Goal: Task Accomplishment & Management: Complete application form

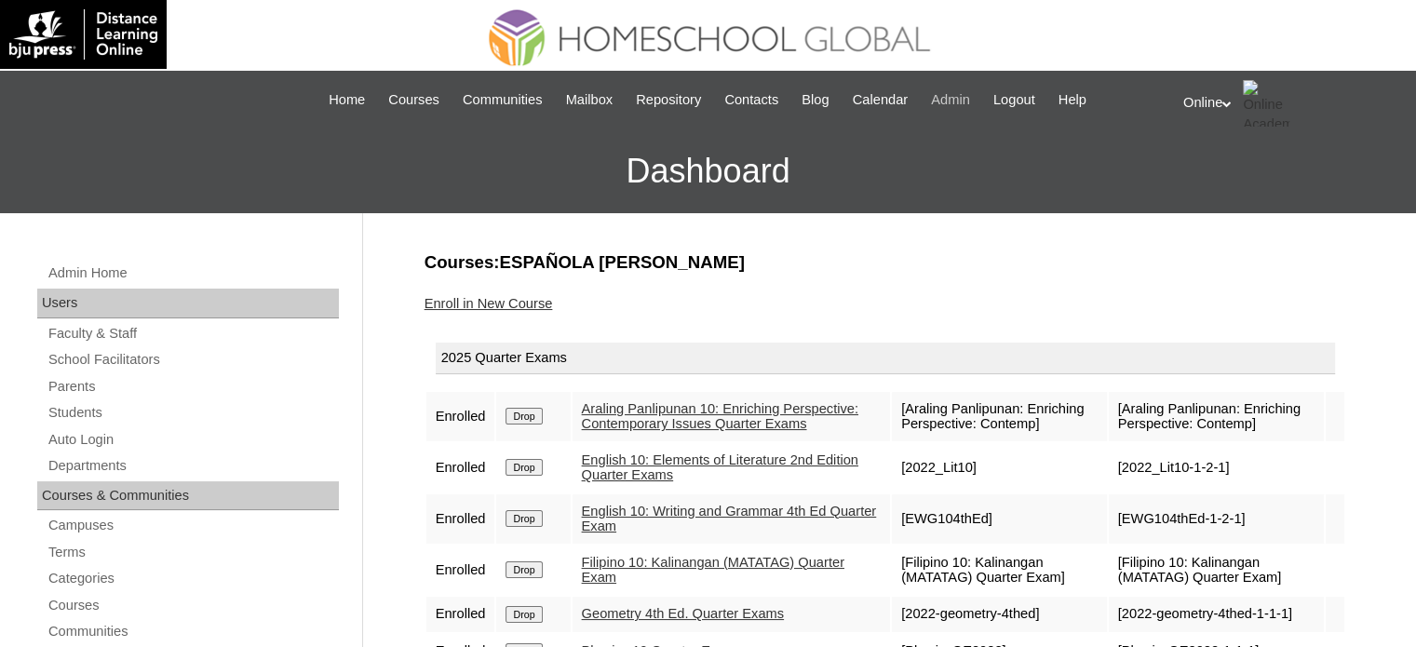
click at [970, 101] on span "Admin" at bounding box center [950, 99] width 39 height 21
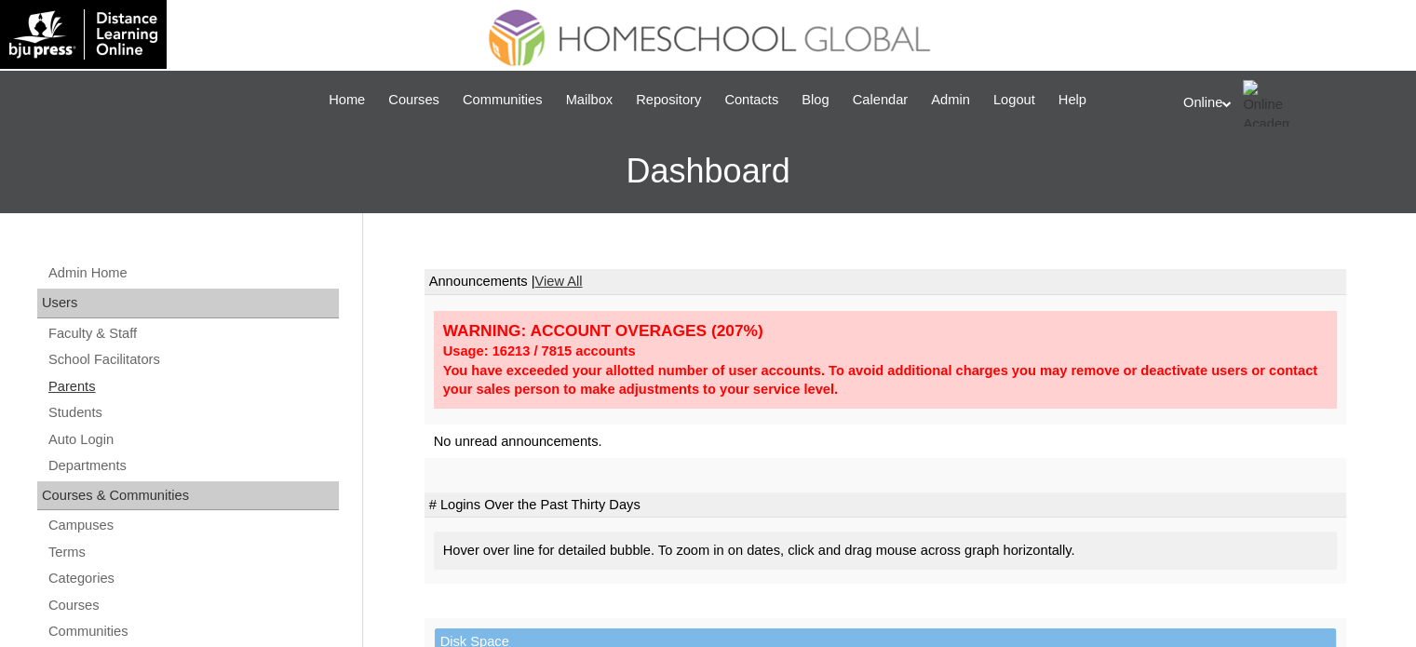
click at [93, 389] on link "Parents" at bounding box center [193, 386] width 292 height 23
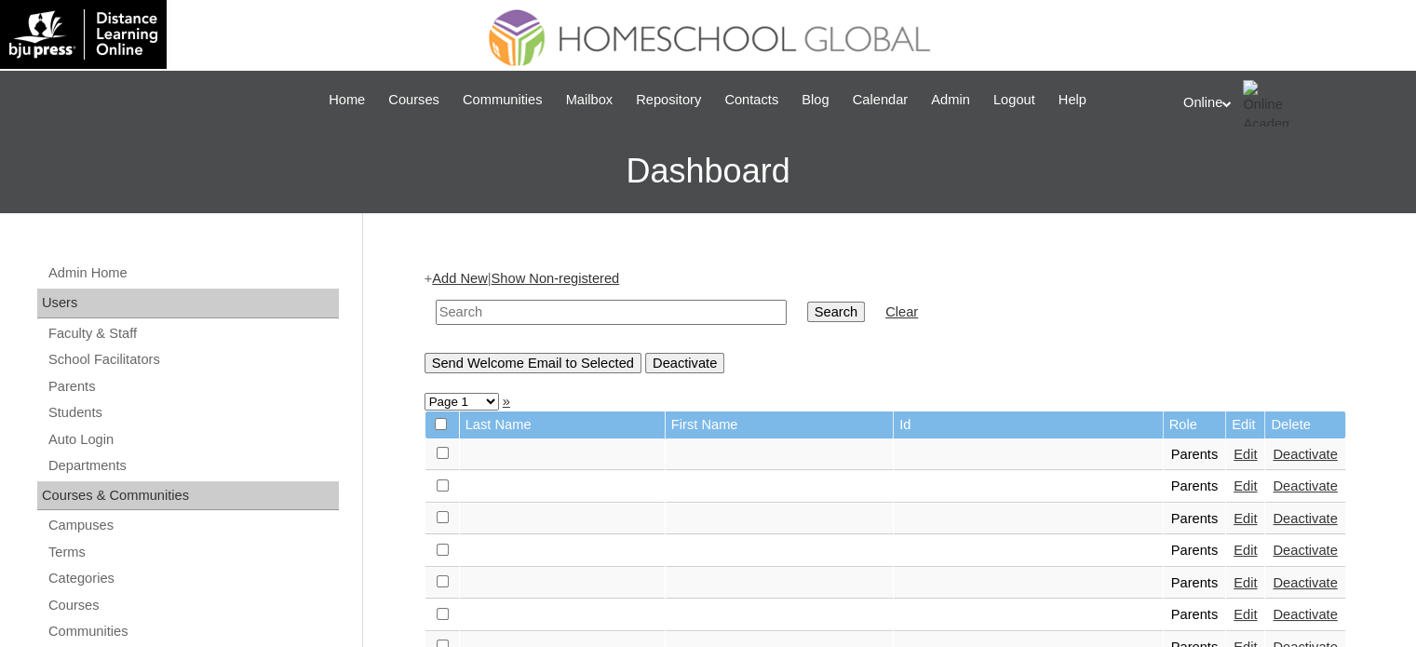
click at [514, 308] on input "text" at bounding box center [611, 312] width 351 height 25
type input "imperial"
click at [807, 302] on input "Search" at bounding box center [836, 312] width 58 height 20
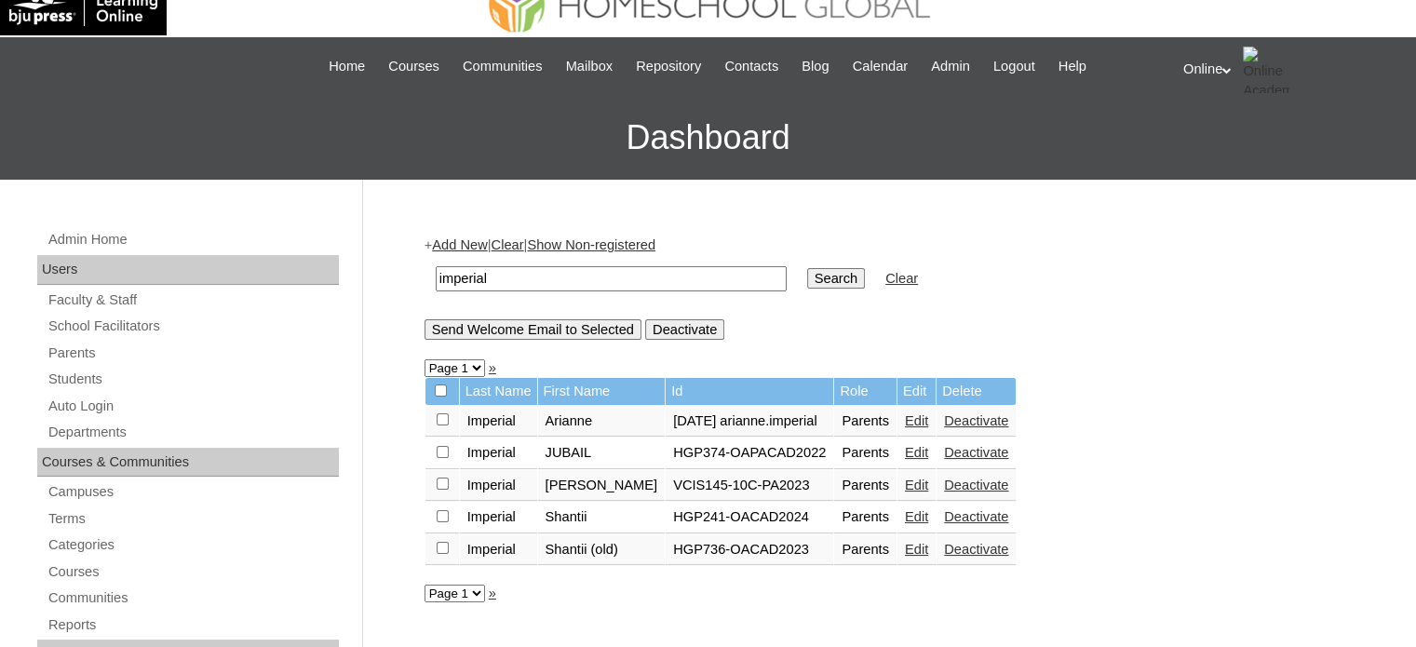
scroll to position [93, 0]
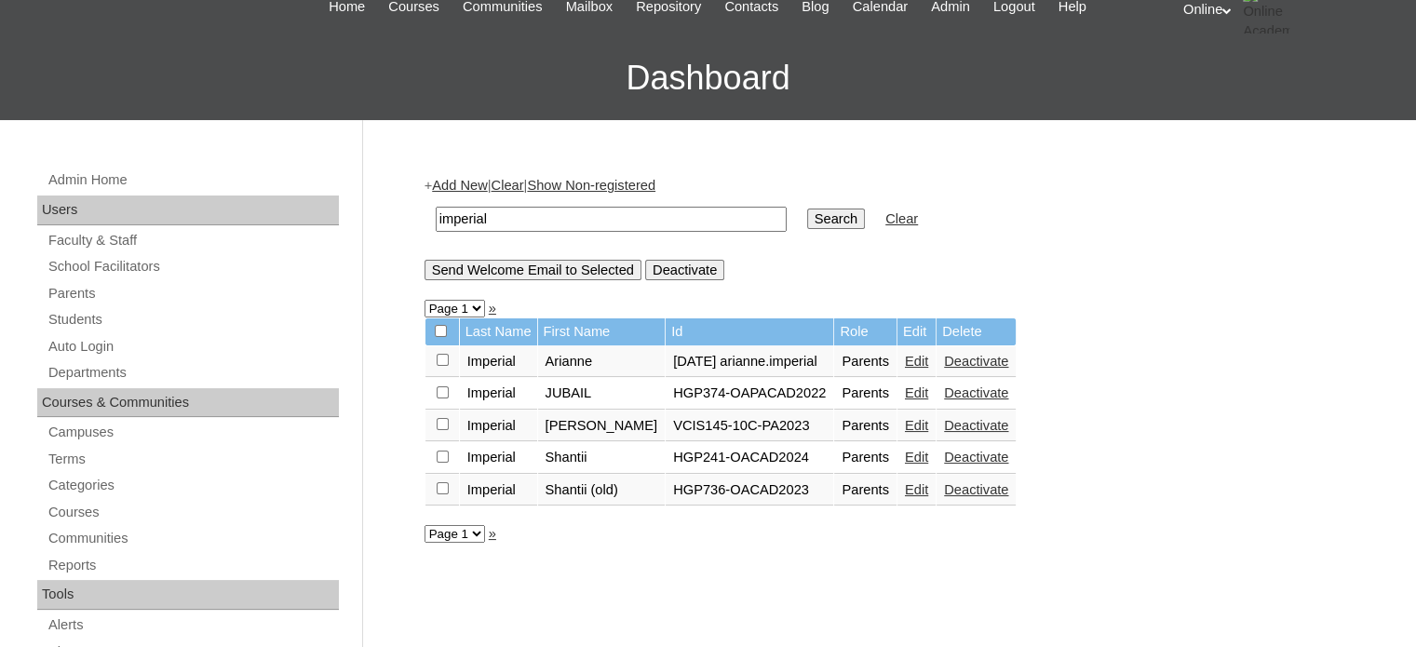
click at [927, 456] on link "Edit" at bounding box center [916, 457] width 23 height 15
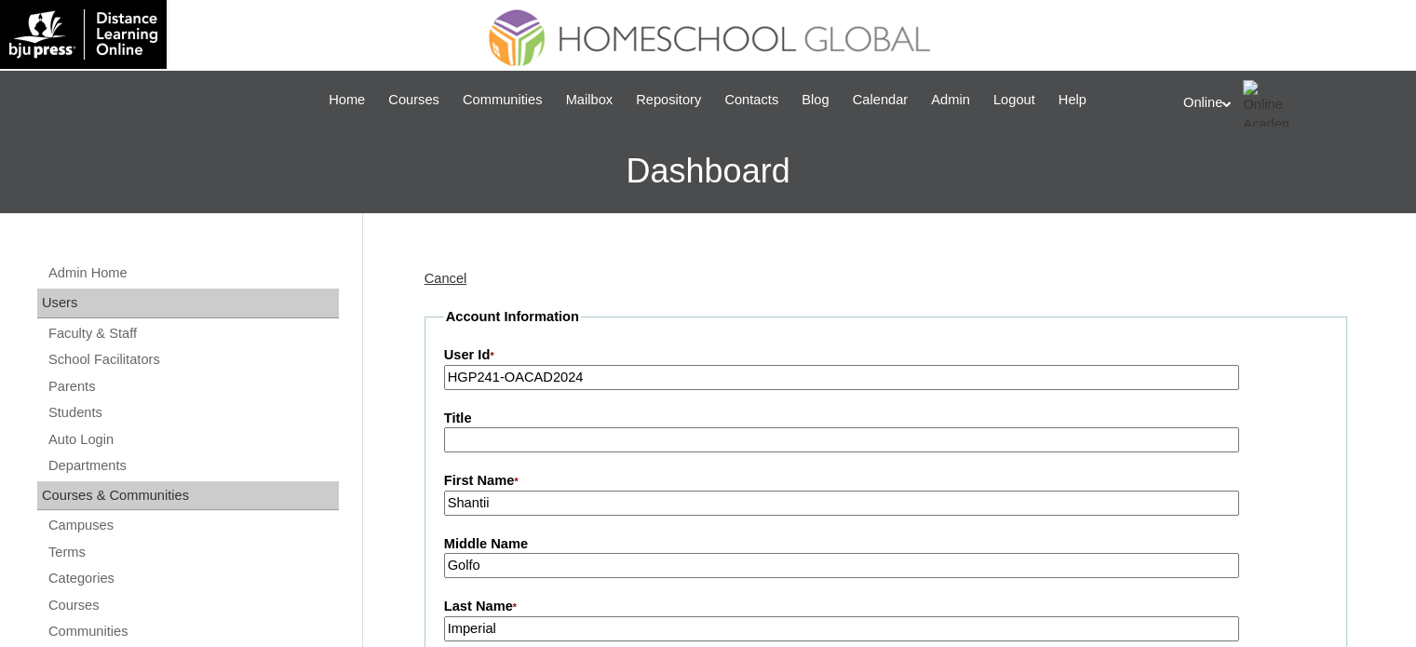
click at [610, 373] on input "HGP241-OACAD2024" at bounding box center [841, 377] width 795 height 25
paste input "0137-OACAD2025"
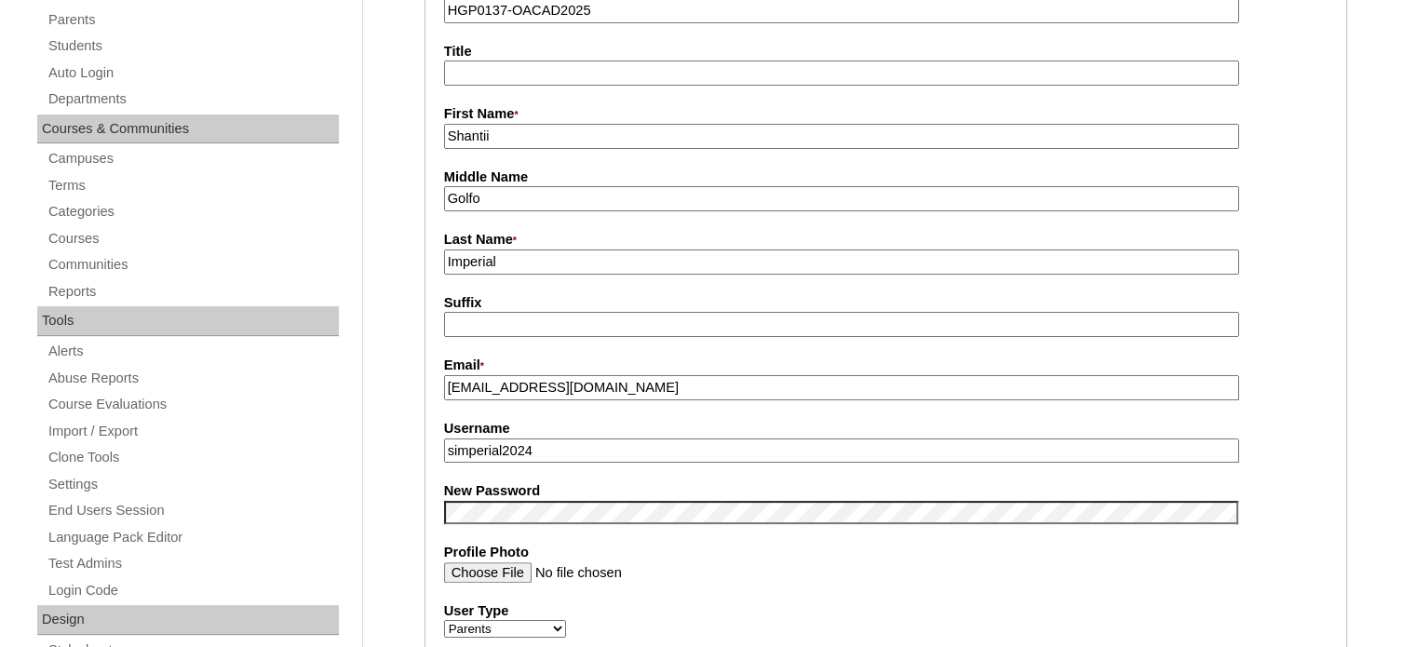
scroll to position [372, 0]
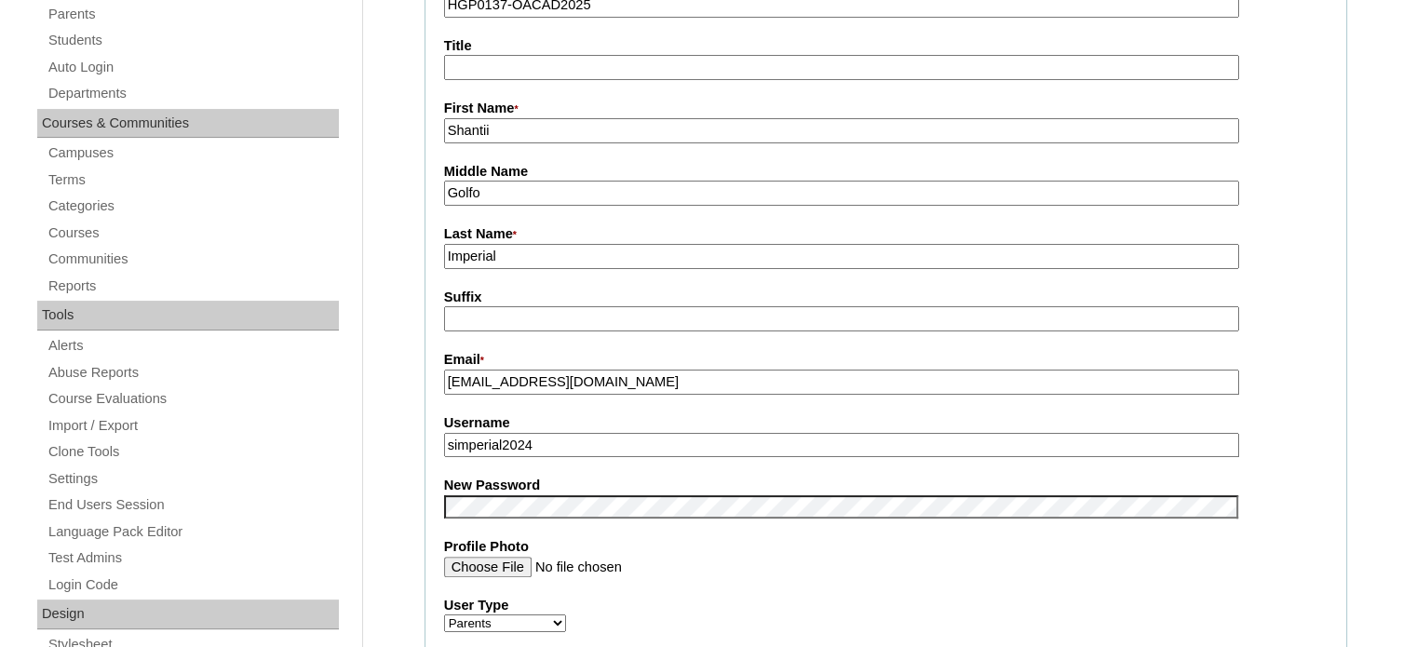
type input "HGP0137-OACAD2025"
click at [683, 438] on input "simperial2024" at bounding box center [841, 445] width 795 height 25
paste input "5"
type input "simperial2025"
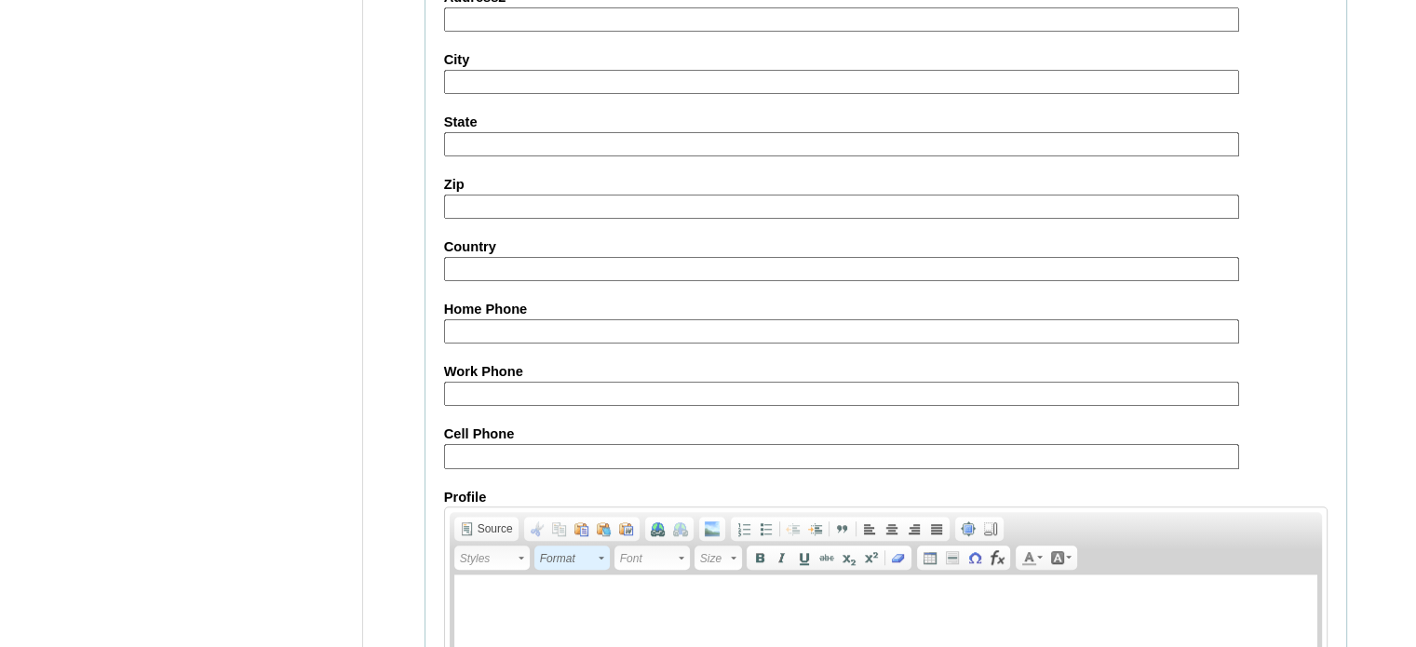
scroll to position [1781, 0]
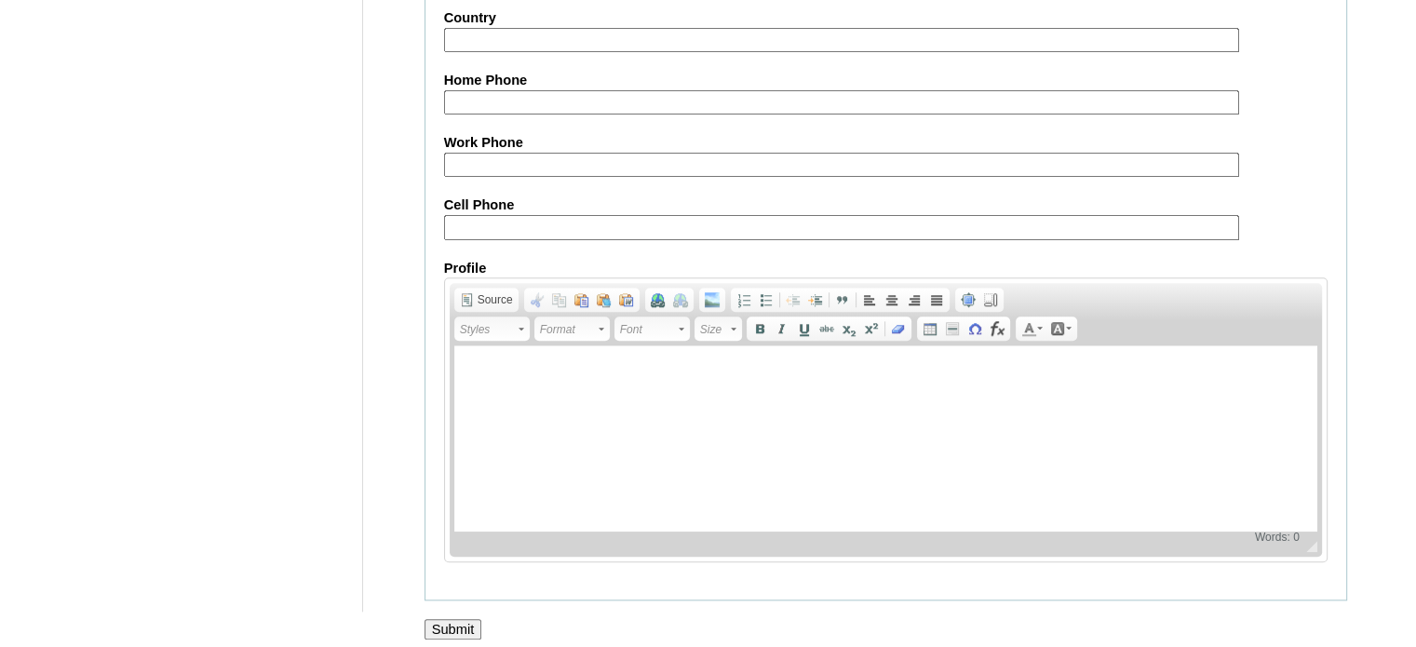
click at [451, 619] on input "Submit" at bounding box center [453, 629] width 58 height 20
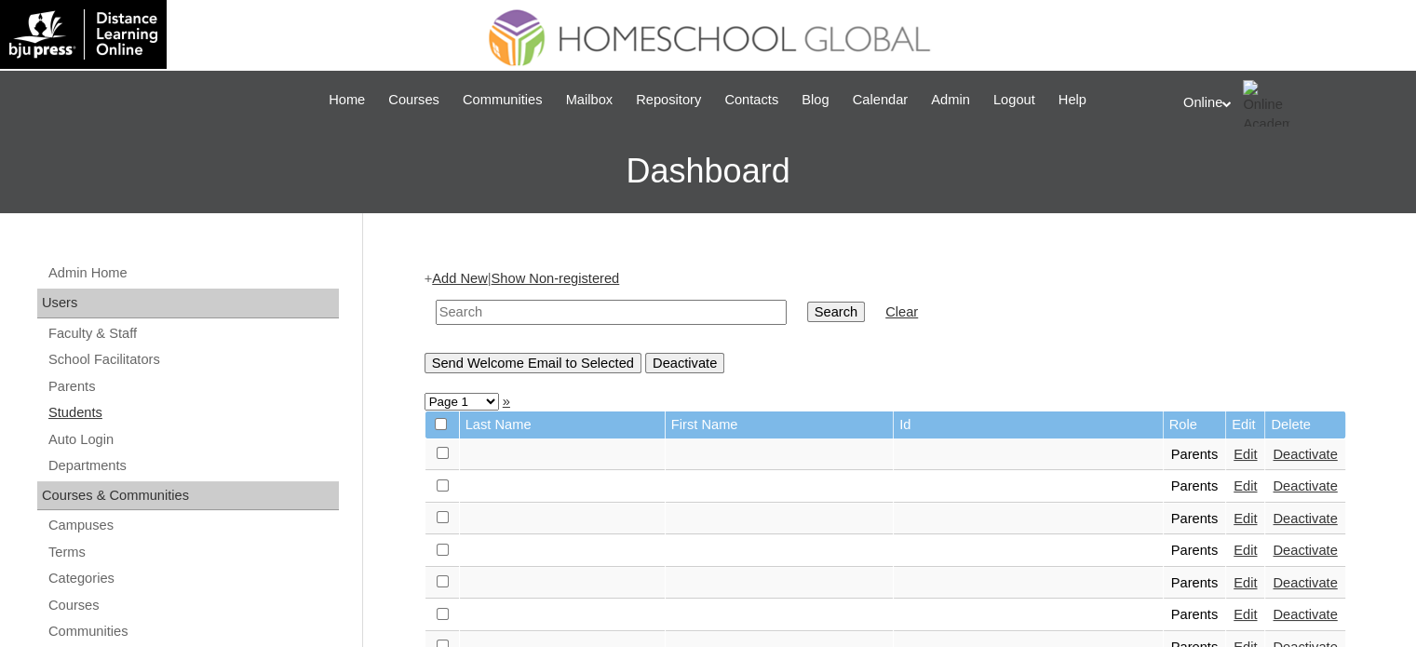
click at [88, 420] on link "Students" at bounding box center [193, 412] width 292 height 23
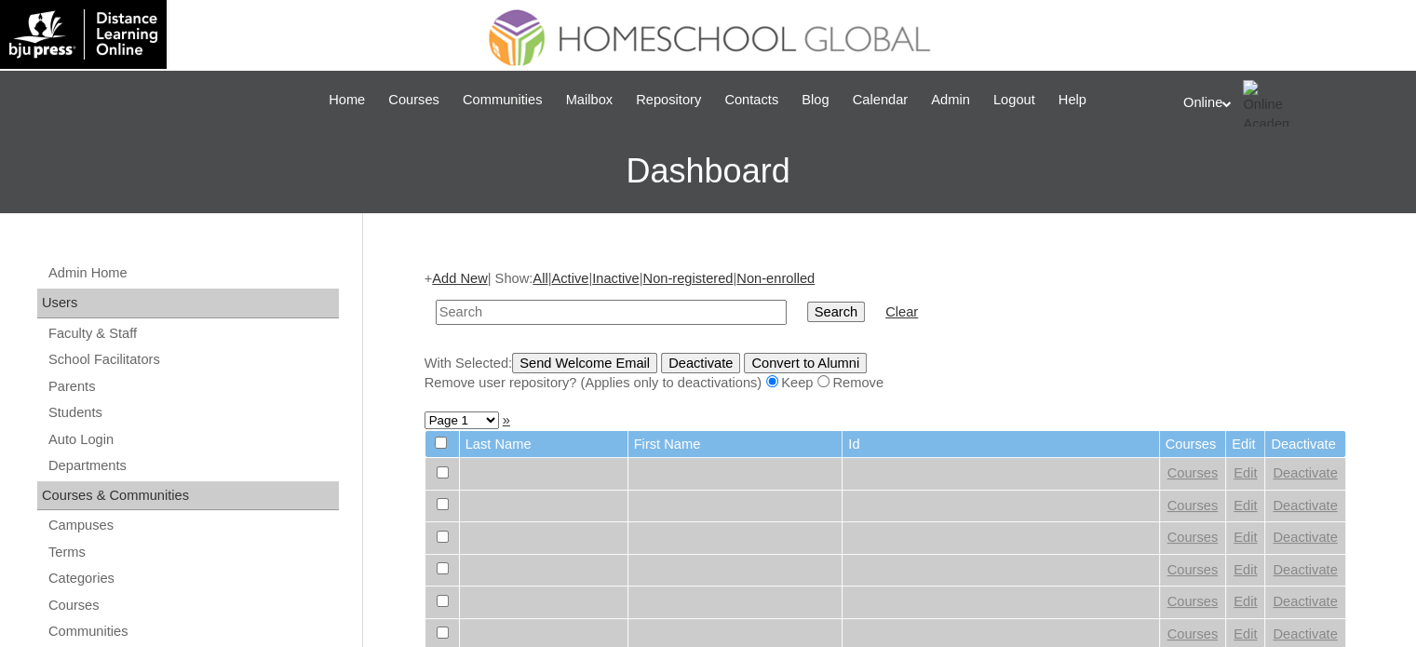
click at [480, 316] on input "text" at bounding box center [611, 312] width 351 height 25
type input "imperial"
click at [807, 302] on input "Search" at bounding box center [836, 312] width 58 height 20
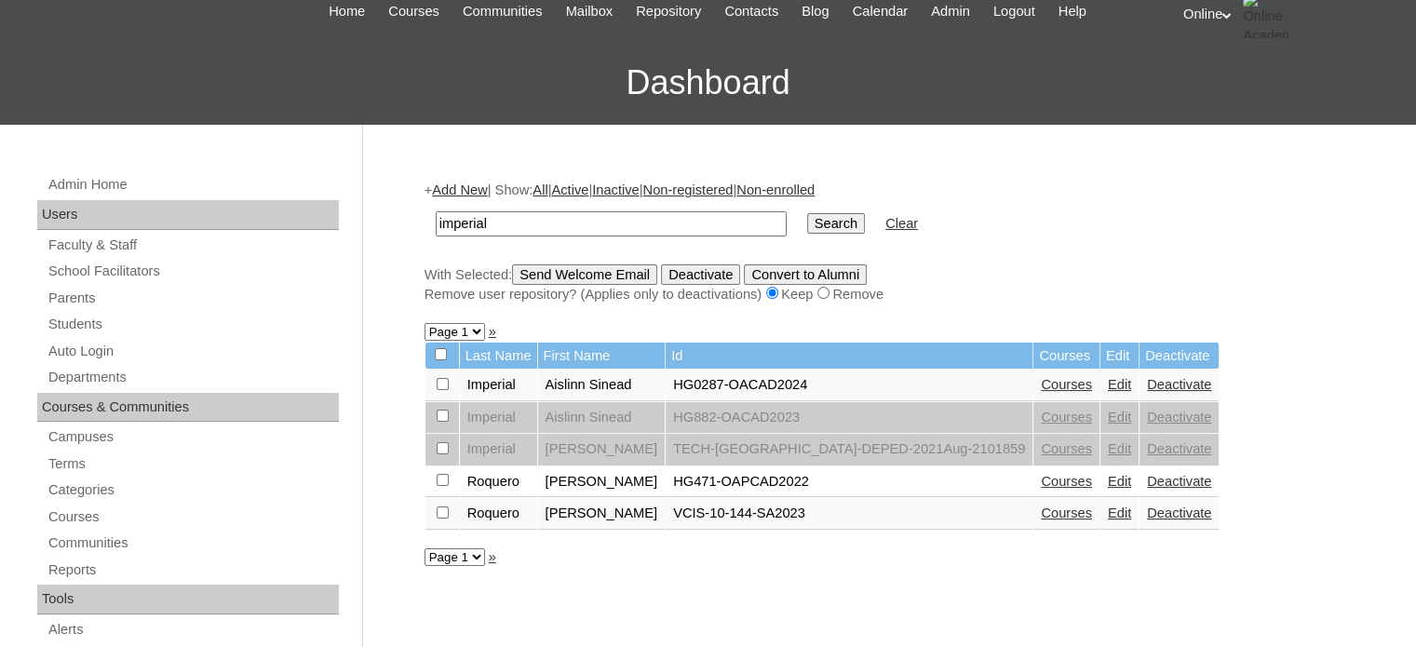
scroll to position [103, 0]
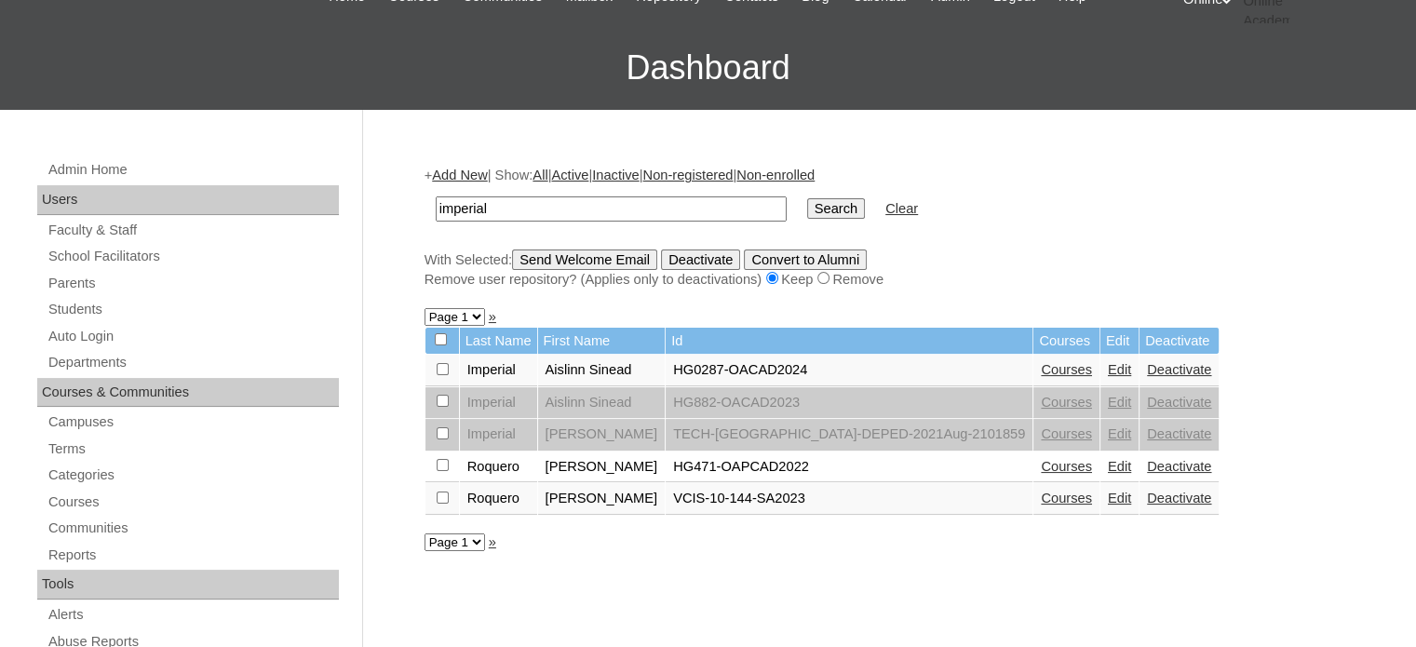
click at [1147, 362] on link "Deactivate" at bounding box center [1179, 369] width 64 height 15
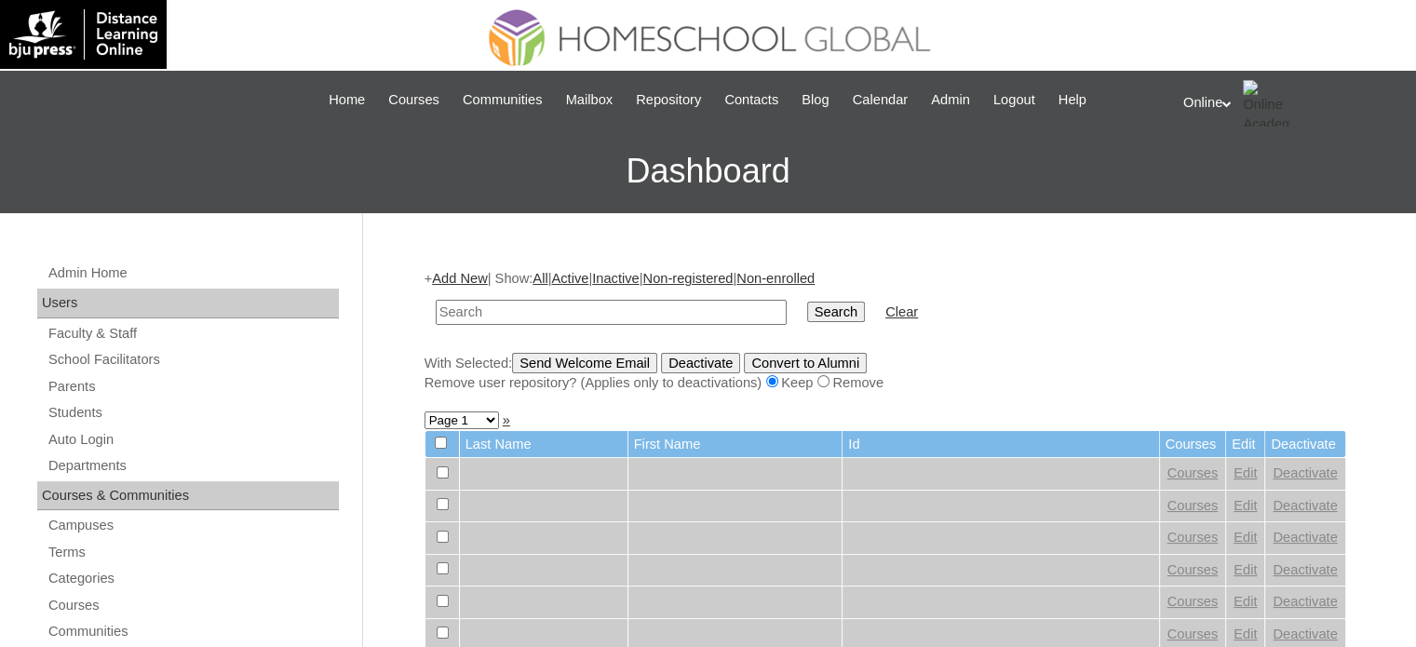
click at [451, 276] on link "Add New" at bounding box center [459, 278] width 55 height 15
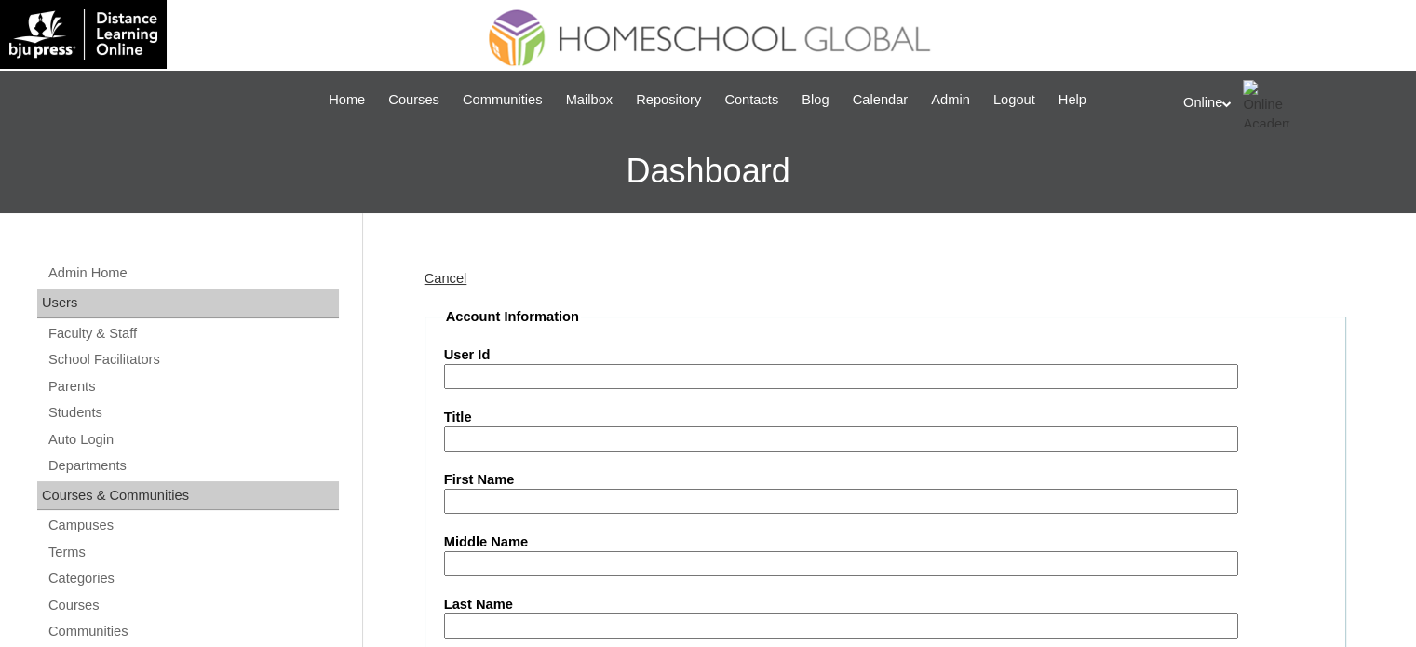
click at [548, 381] on input "User Id" at bounding box center [841, 376] width 794 height 25
paste input "HG169OACAD2025"
type input "HG169OACAD2025"
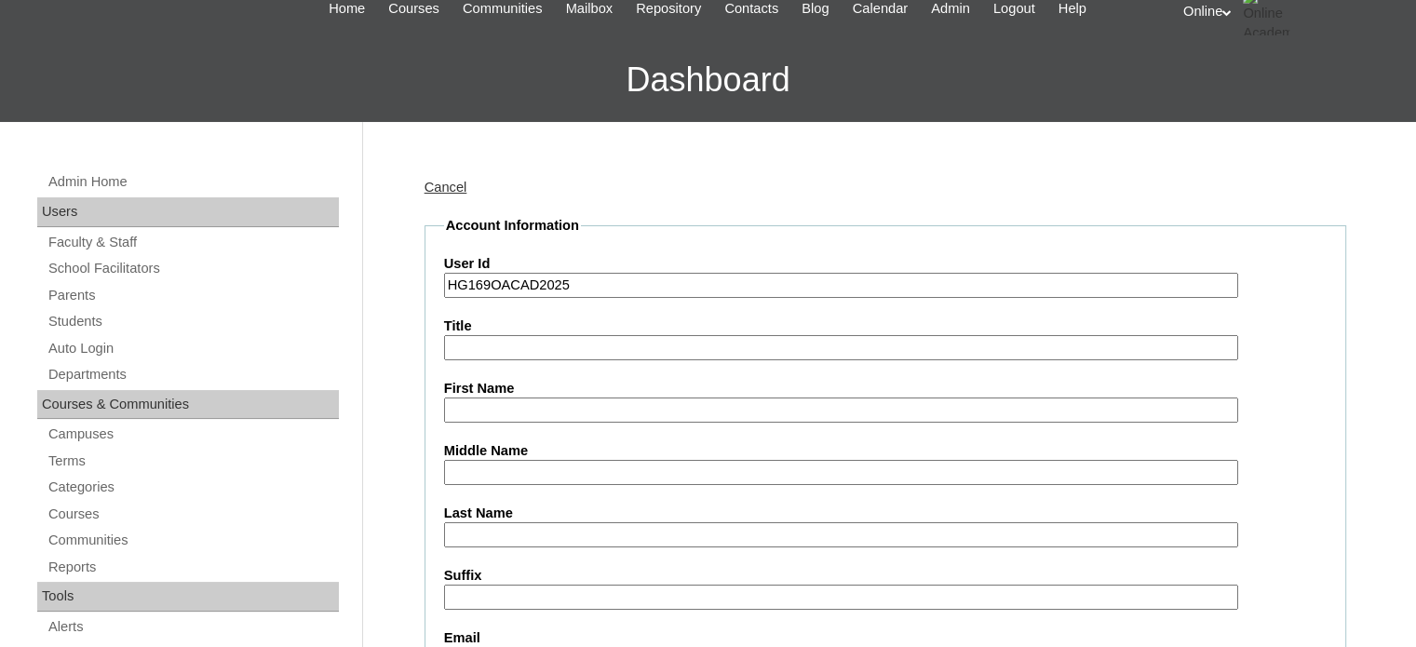
scroll to position [93, 0]
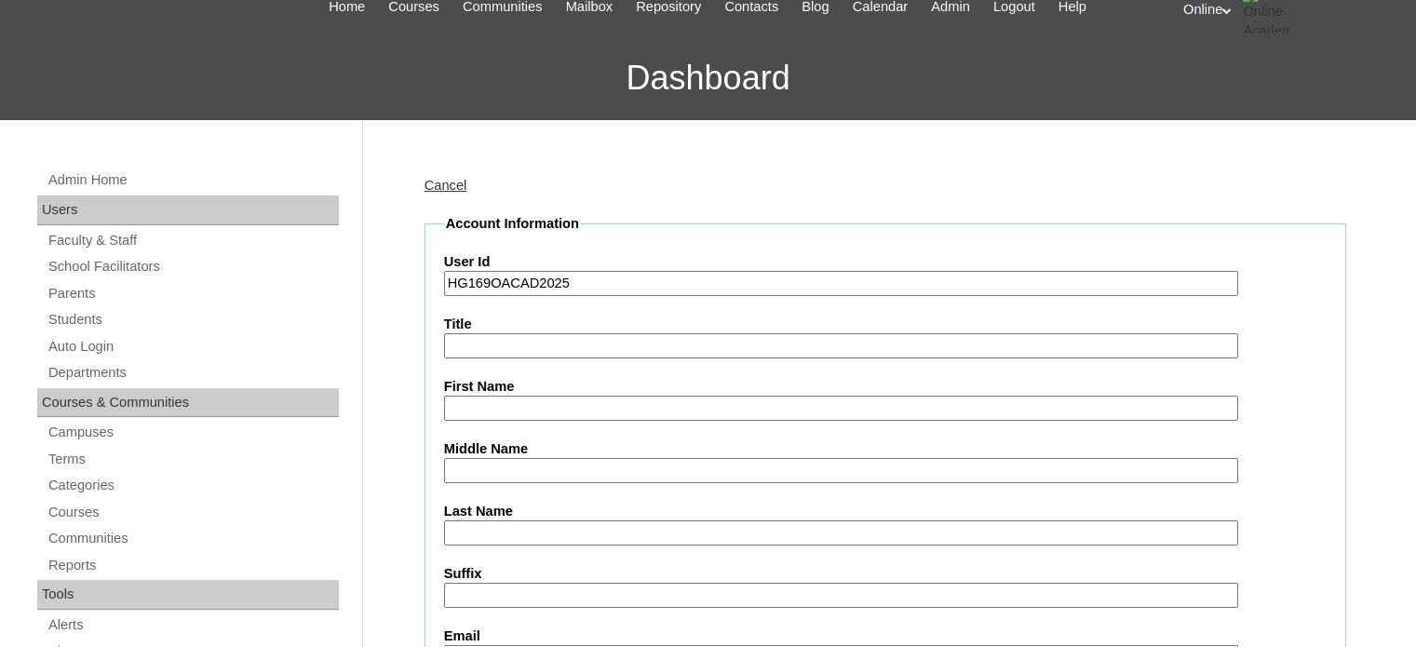
click at [521, 392] on label "First Name" at bounding box center [885, 387] width 882 height 20
click at [521, 396] on input "First Name" at bounding box center [841, 408] width 794 height 25
paste input "Aislinn Sinead Golfo Imperial _230002765"
click at [686, 409] on input "Aislinn Sinead Golfo Imperial _230002765" at bounding box center [841, 408] width 794 height 25
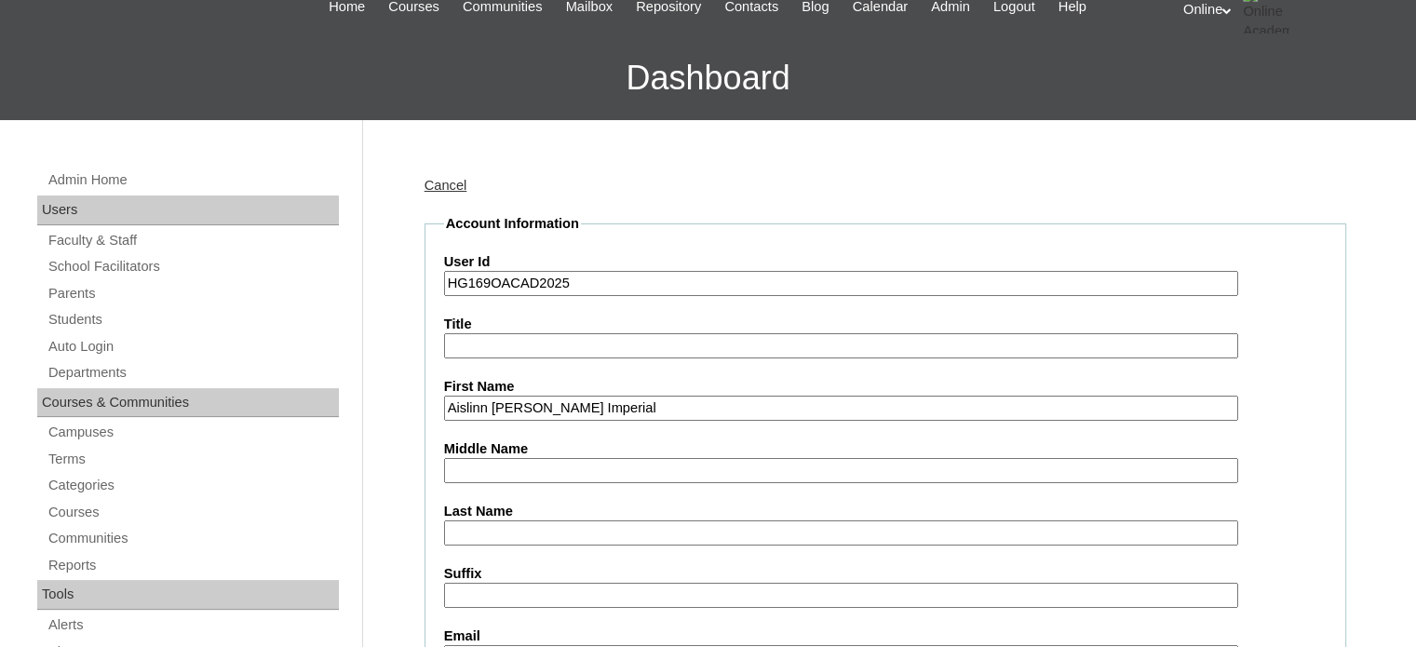
click at [612, 407] on input "Aislinn Sinead Golfo Imperial" at bounding box center [841, 408] width 794 height 25
click at [612, 408] on input "Aislinn Sinead Golfo Imperial" at bounding box center [841, 408] width 794 height 25
type input "Aislinn Sinead Golfo"
click at [501, 523] on input "Last Name" at bounding box center [841, 532] width 794 height 25
paste input "Imperial"
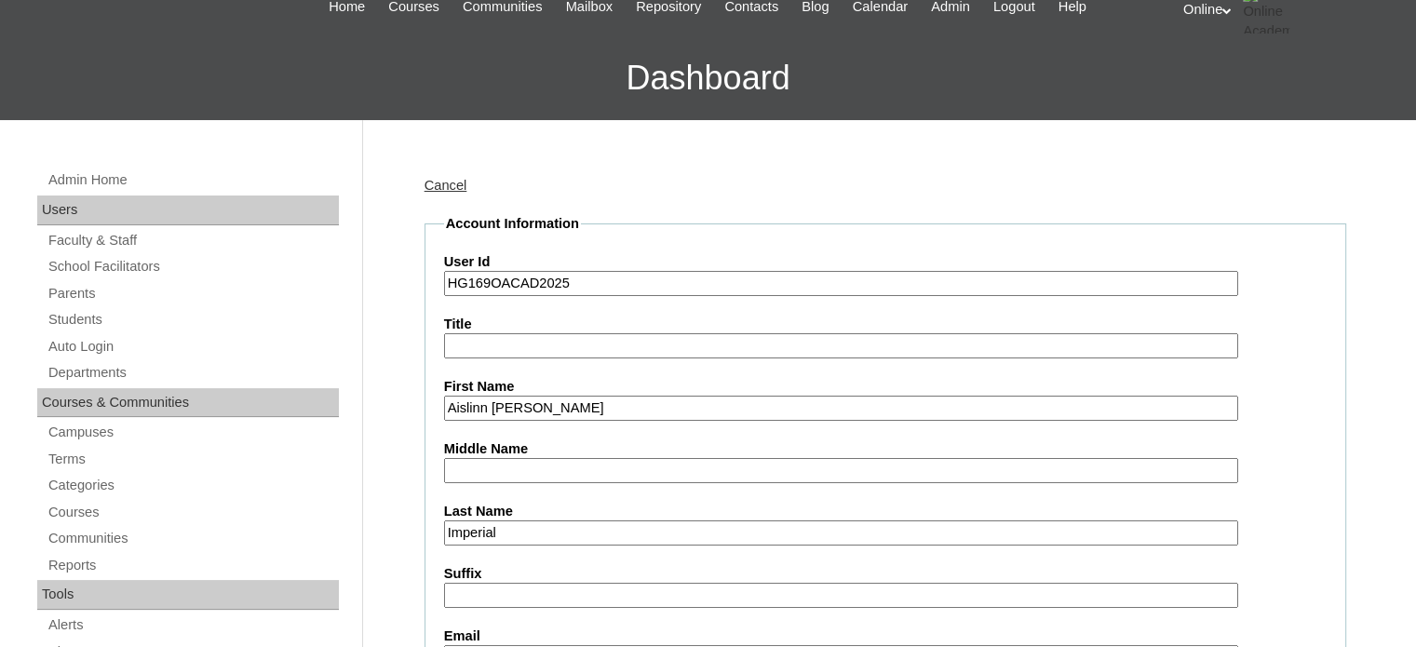
type input "Imperial"
click at [531, 397] on input "Aislinn Sinead Golfo" at bounding box center [841, 408] width 794 height 25
click at [561, 408] on input "Aislinn Sinead Golfo" at bounding box center [841, 408] width 794 height 25
type input "Aislinn Sinead"
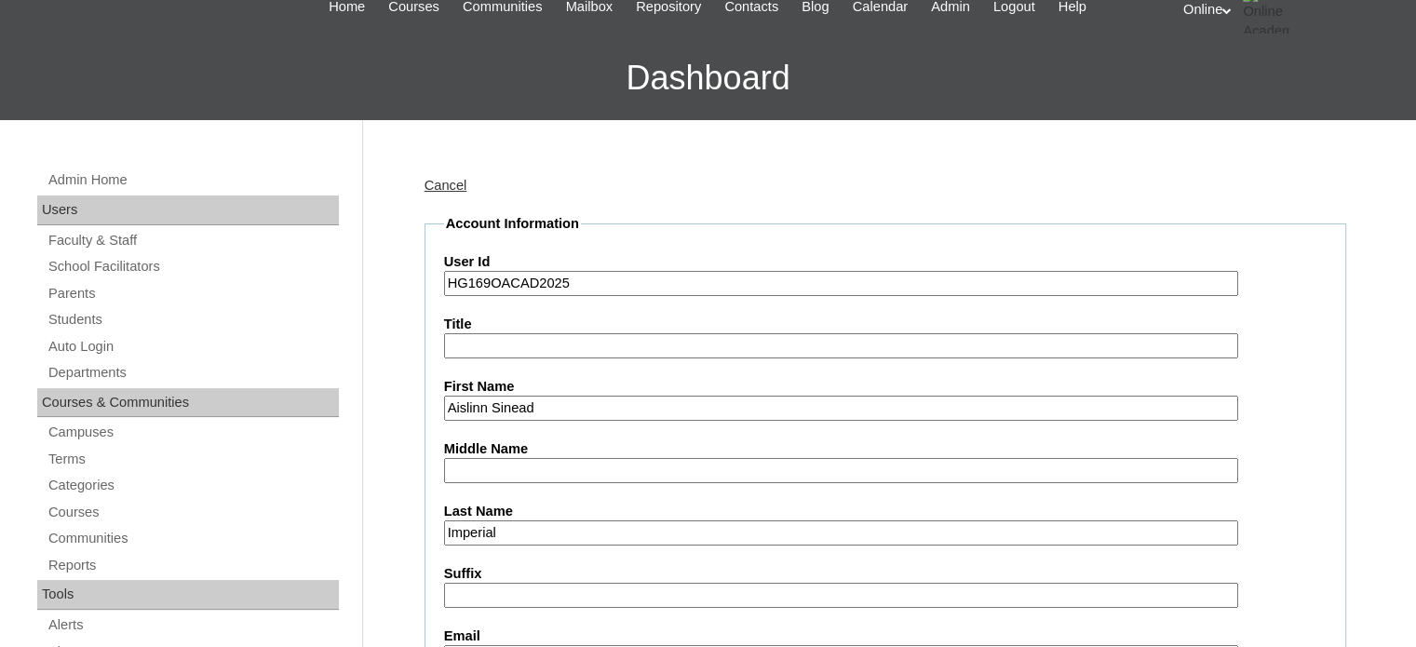
click at [522, 464] on input "Middle Name" at bounding box center [841, 470] width 794 height 25
paste input "Golfo"
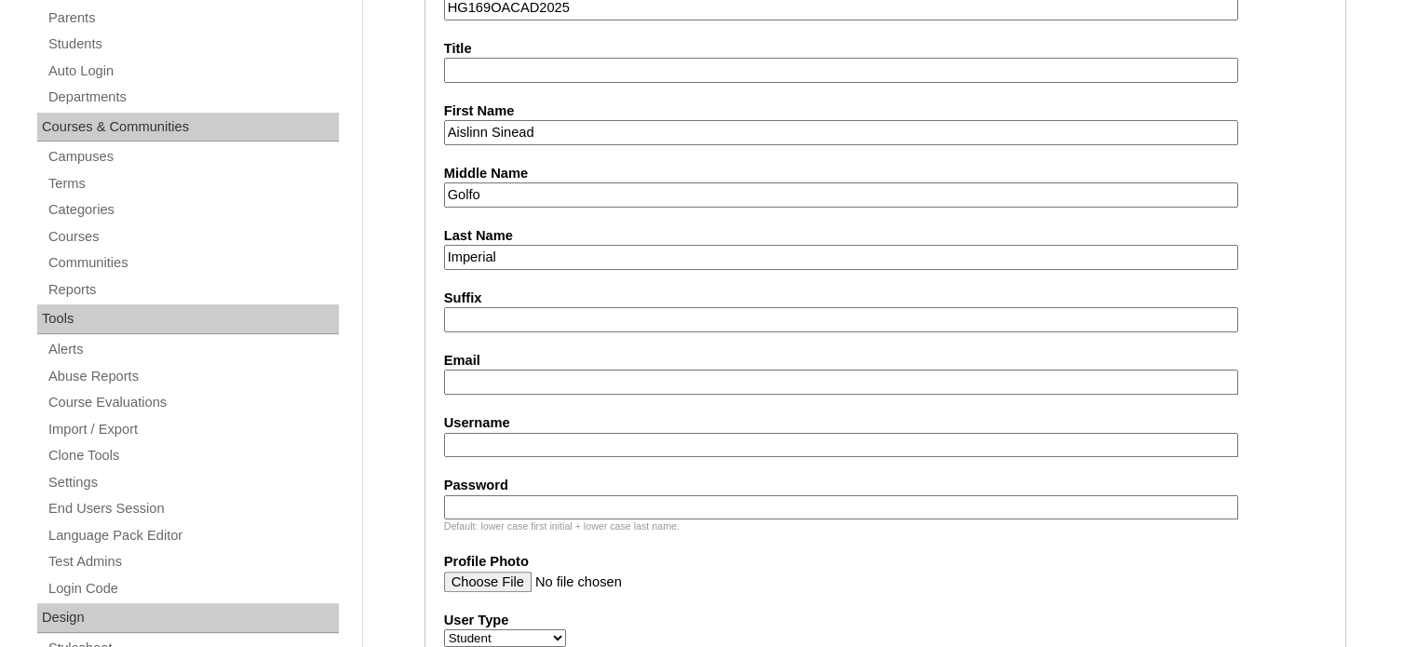
scroll to position [372, 0]
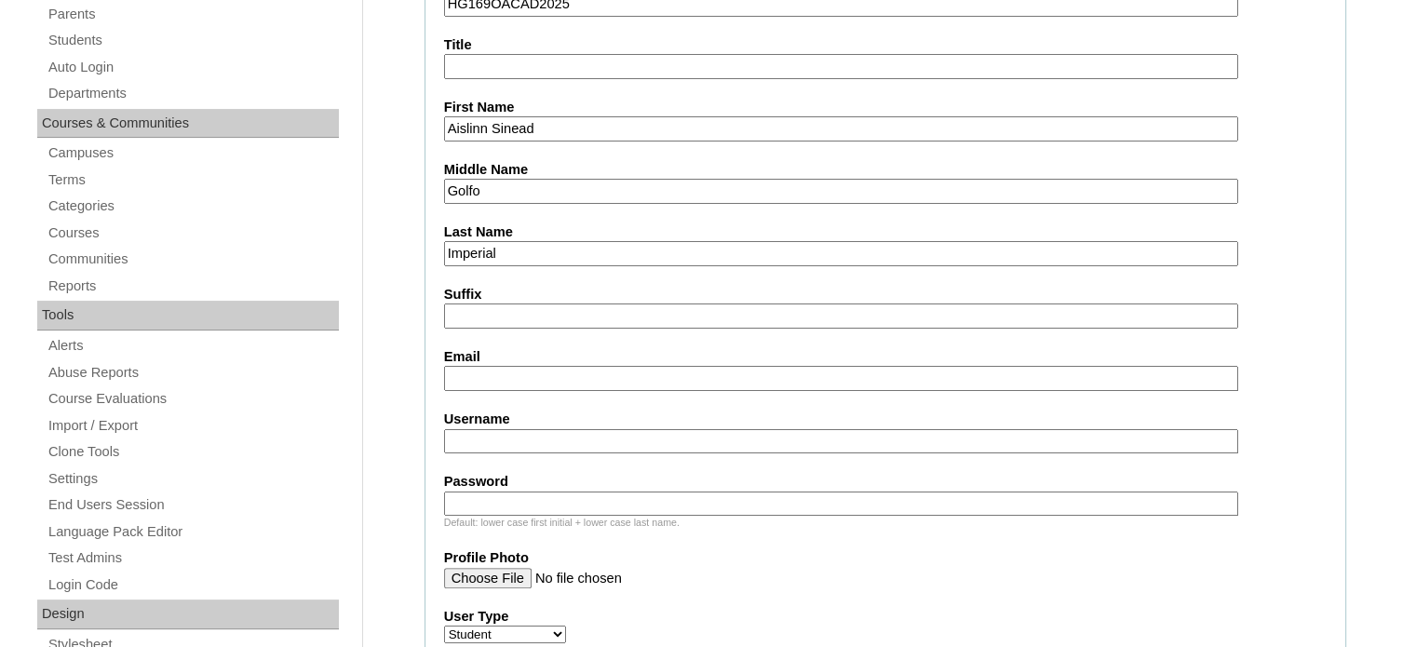
type input "Golfo"
click at [521, 360] on label "Email" at bounding box center [885, 357] width 882 height 20
click at [521, 366] on input "Email" at bounding box center [841, 378] width 794 height 25
paste input "adiel@hygia.fi"
type input "adiel@hygia.fi"
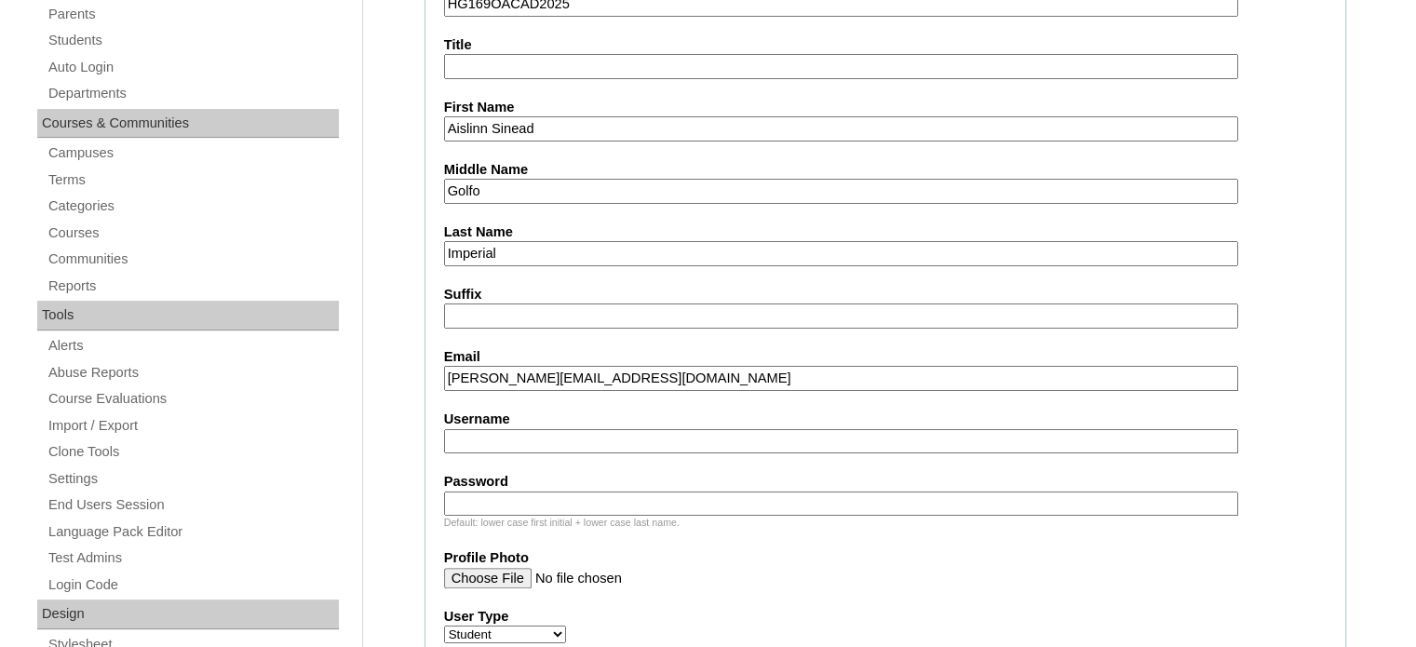
click at [570, 410] on label "Username" at bounding box center [885, 420] width 882 height 20
click at [570, 429] on input "Username" at bounding box center [841, 441] width 794 height 25
click at [566, 431] on input "Username" at bounding box center [841, 441] width 794 height 25
paste input "aislinn.imperial2025"
type input "aislinn.imperial2025"
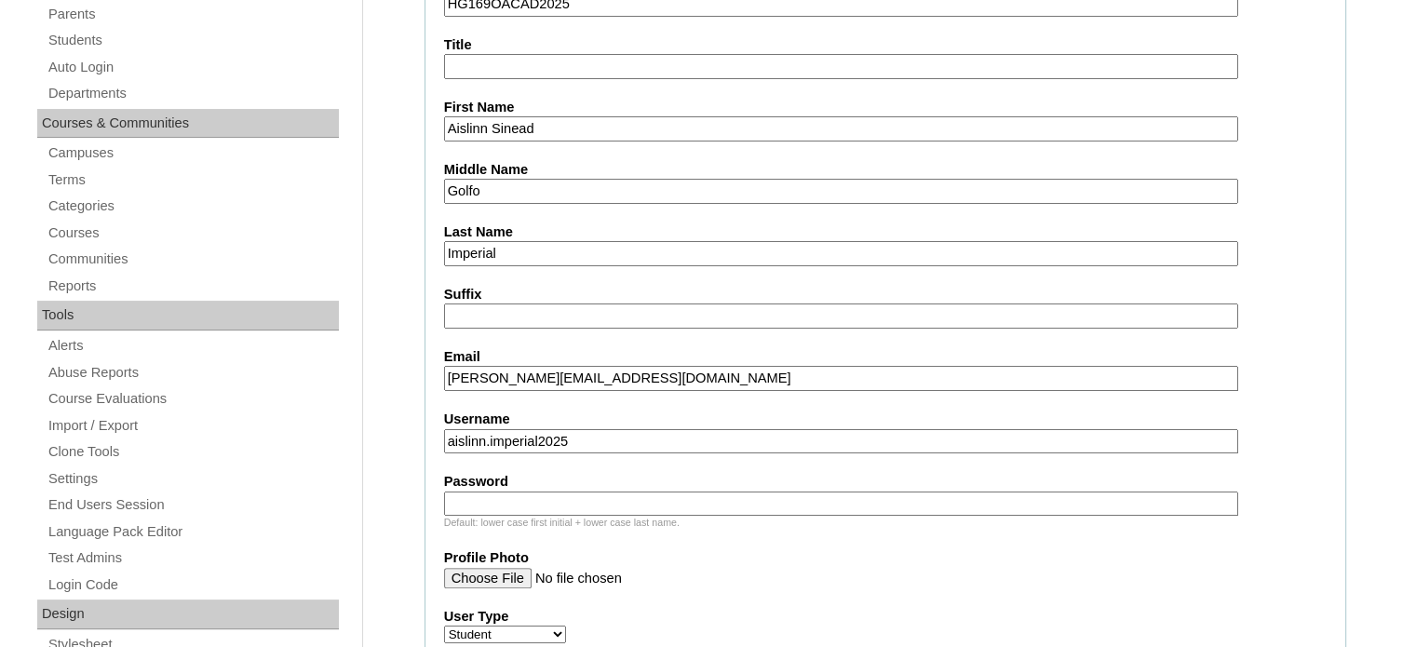
paste input "aSgmL"
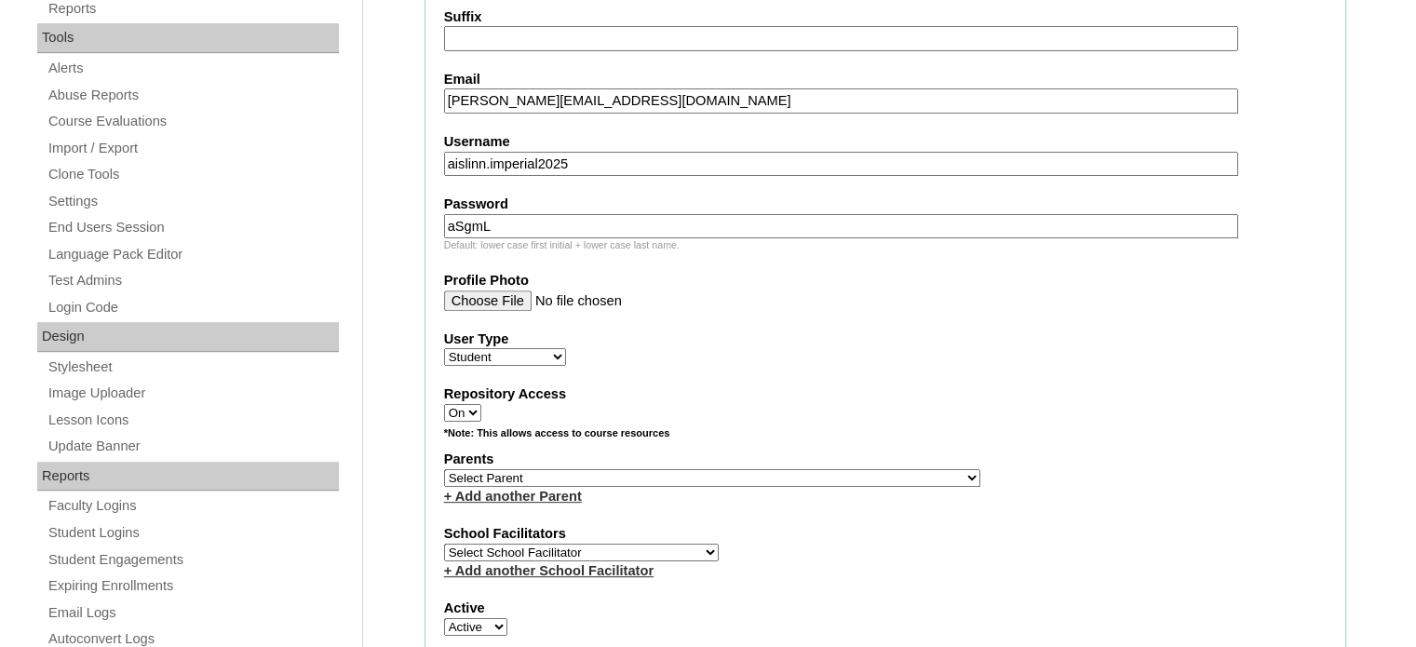
scroll to position [652, 0]
type input "aSgmL"
click at [672, 471] on select "Select Parent , , , , , , , , , , , , , , , , , , , , , , , , , , , , , , , , ,…" at bounding box center [712, 476] width 536 height 18
select select "41123"
click at [444, 467] on select "Select Parent , , , , , , , , , , , , , , , , , , , , , , , , , , , , , , , , ,…" at bounding box center [712, 476] width 536 height 18
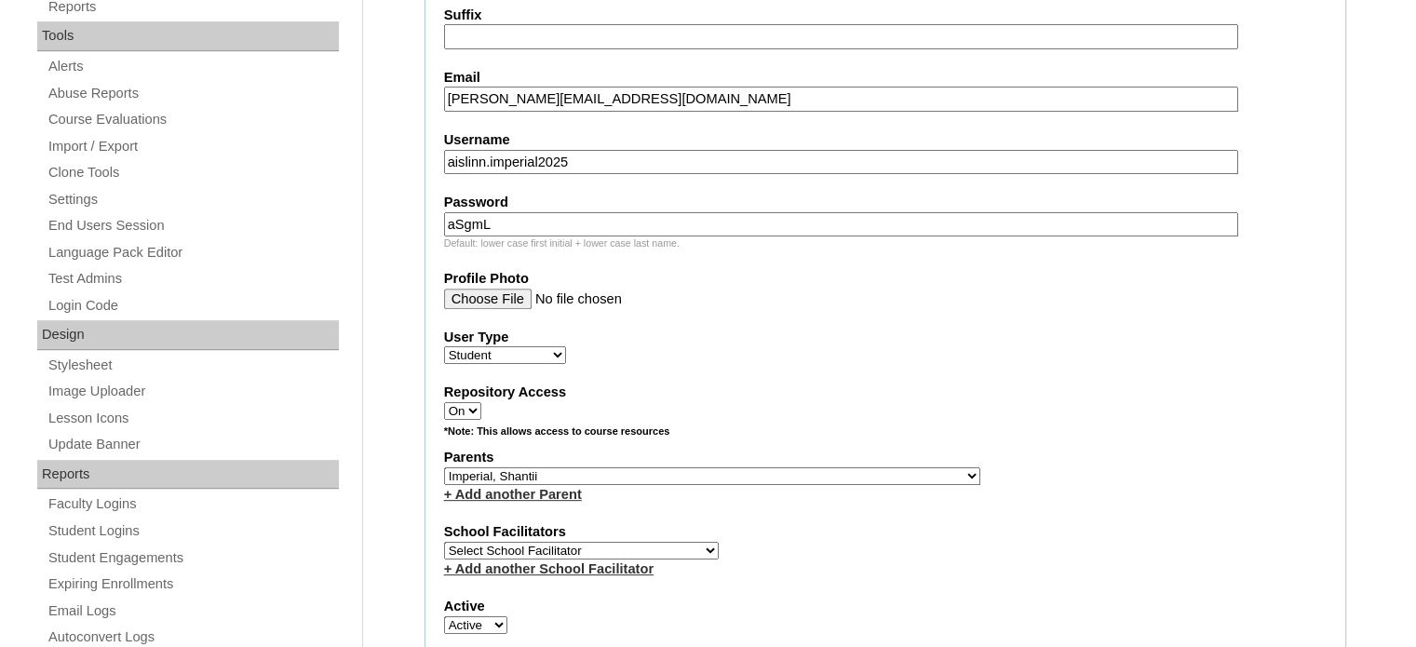
click at [626, 542] on select "Select School Facilitator Norman Añain Ruffa Abadijas Mary Abella Gloryfe Abion…" at bounding box center [581, 551] width 275 height 18
select select "29277"
click at [444, 542] on select "Select School Facilitator Norman Añain Ruffa Abadijas Mary Abella Gloryfe Abion…" at bounding box center [581, 551] width 275 height 18
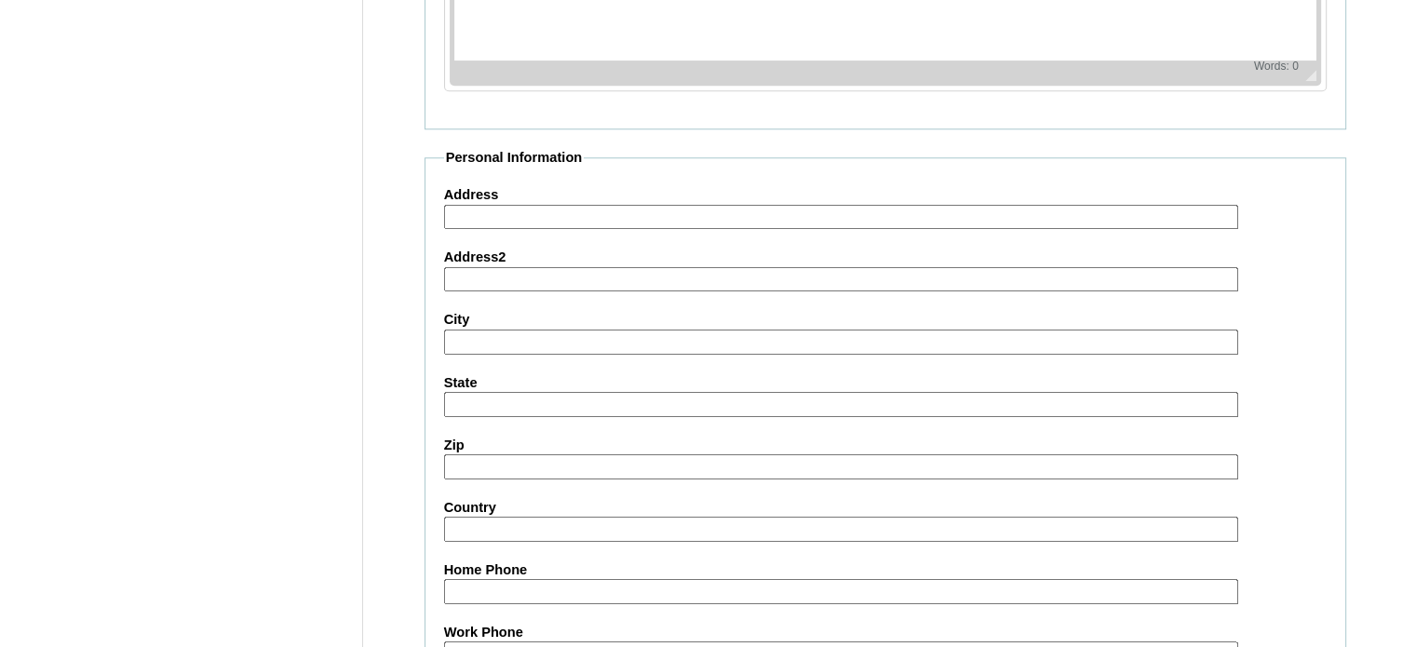
scroll to position [2166, 0]
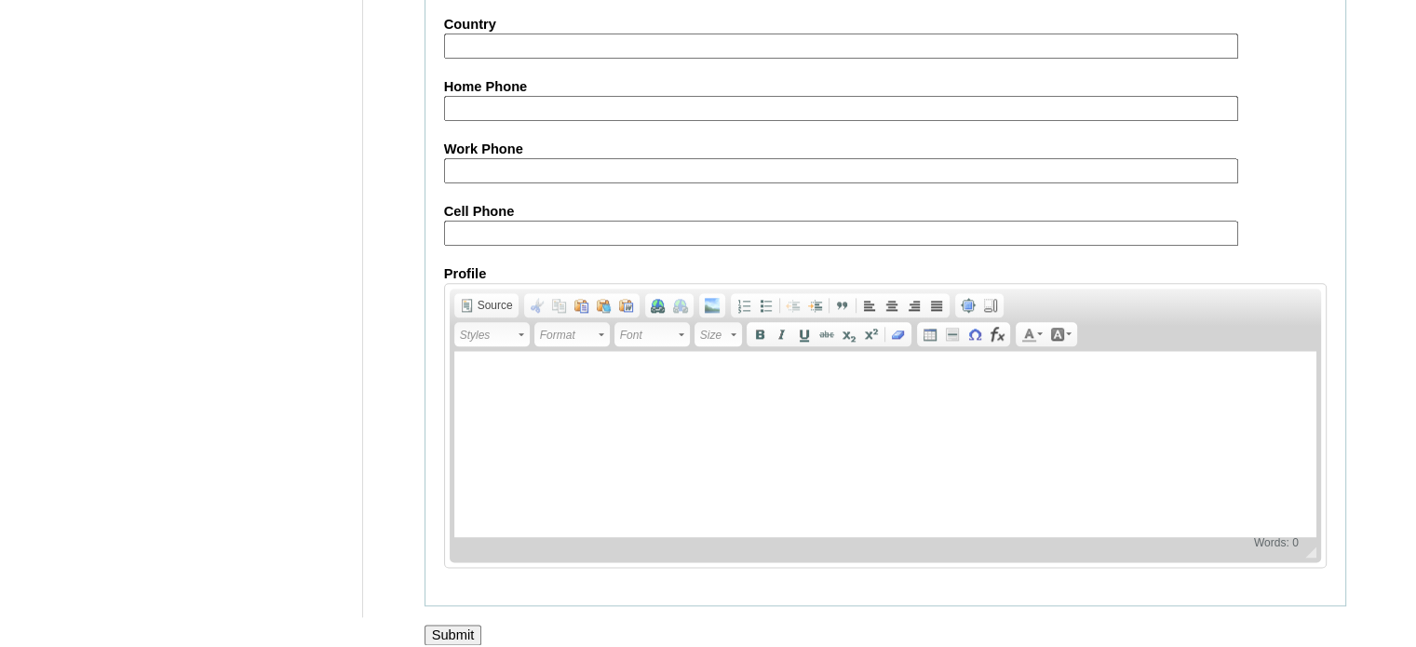
click at [452, 625] on input "Submit" at bounding box center [453, 635] width 58 height 20
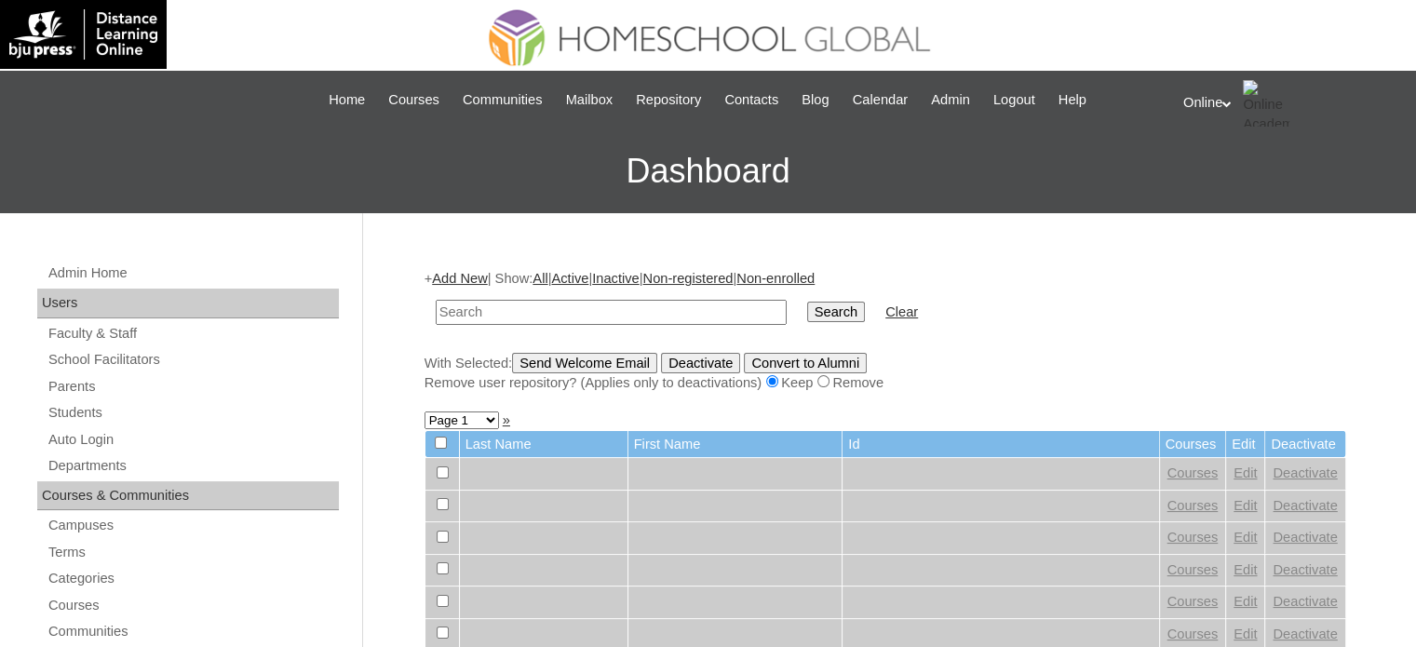
click at [456, 311] on input "text" at bounding box center [611, 312] width 351 height 25
type input "imperial"
click at [807, 302] on input "Search" at bounding box center [836, 312] width 58 height 20
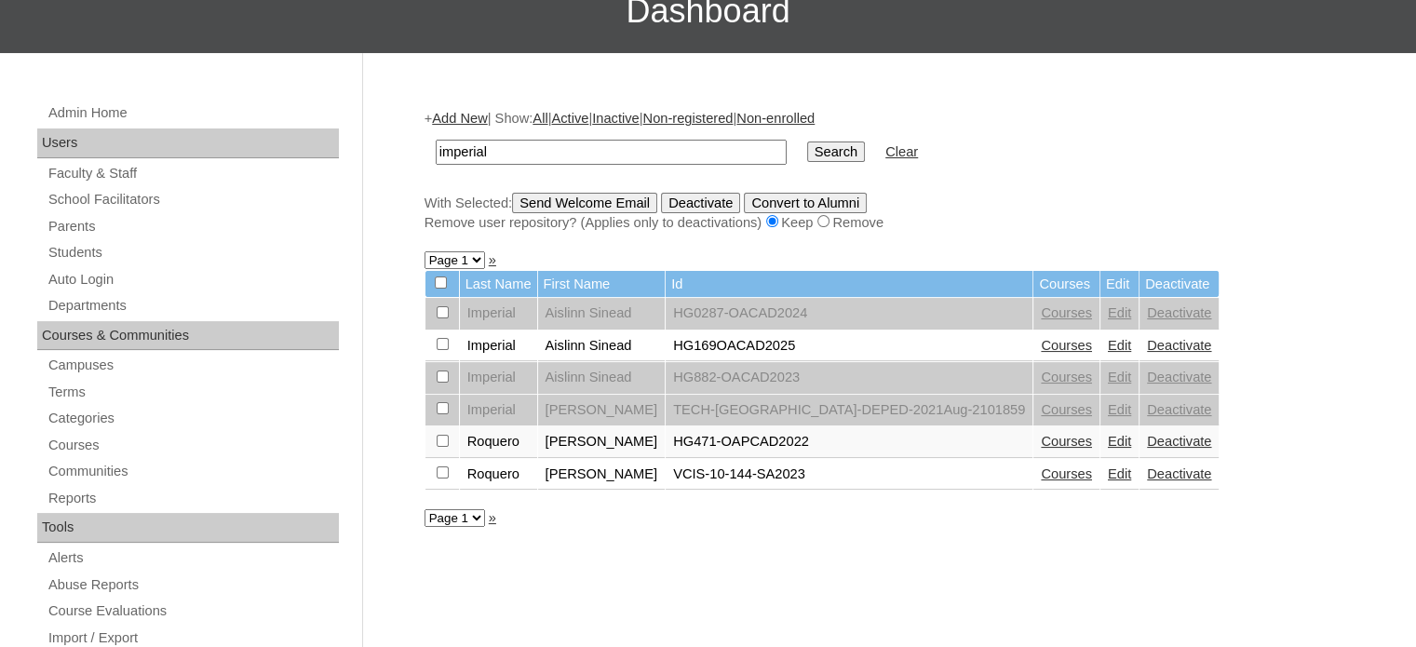
scroll to position [186, 0]
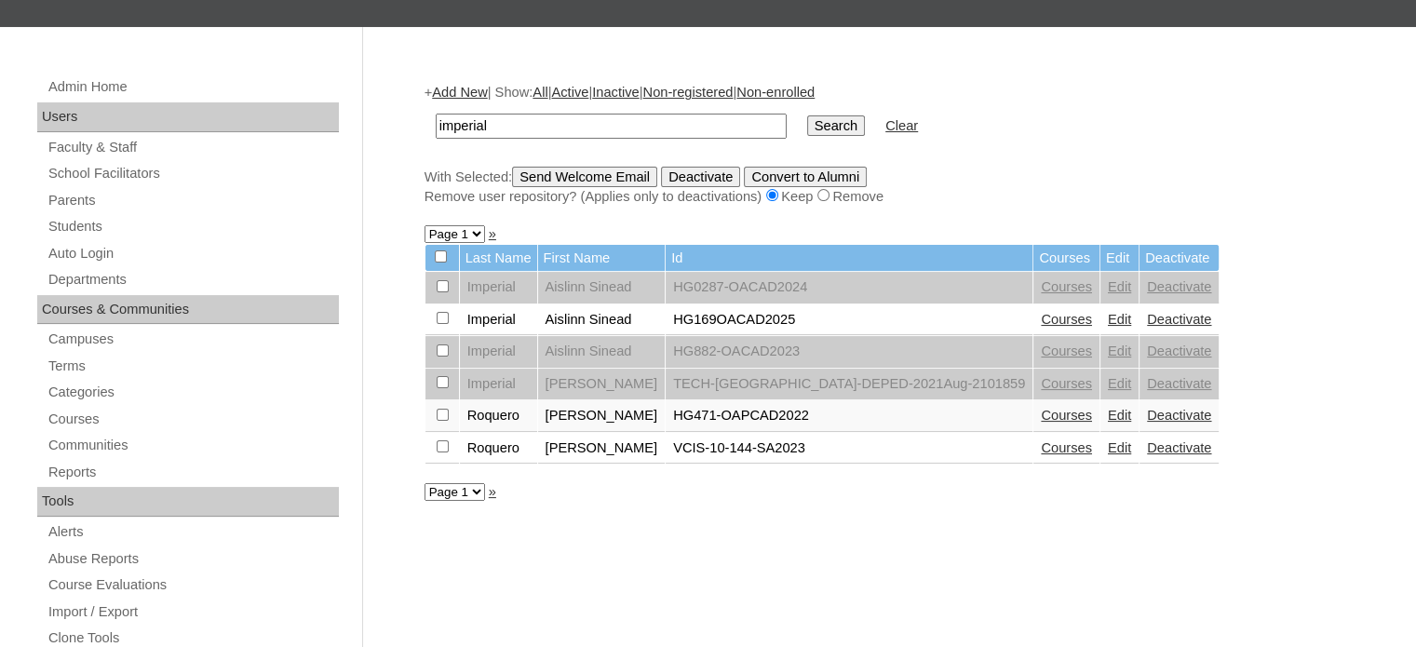
click at [1041, 318] on link "Courses" at bounding box center [1066, 319] width 51 height 15
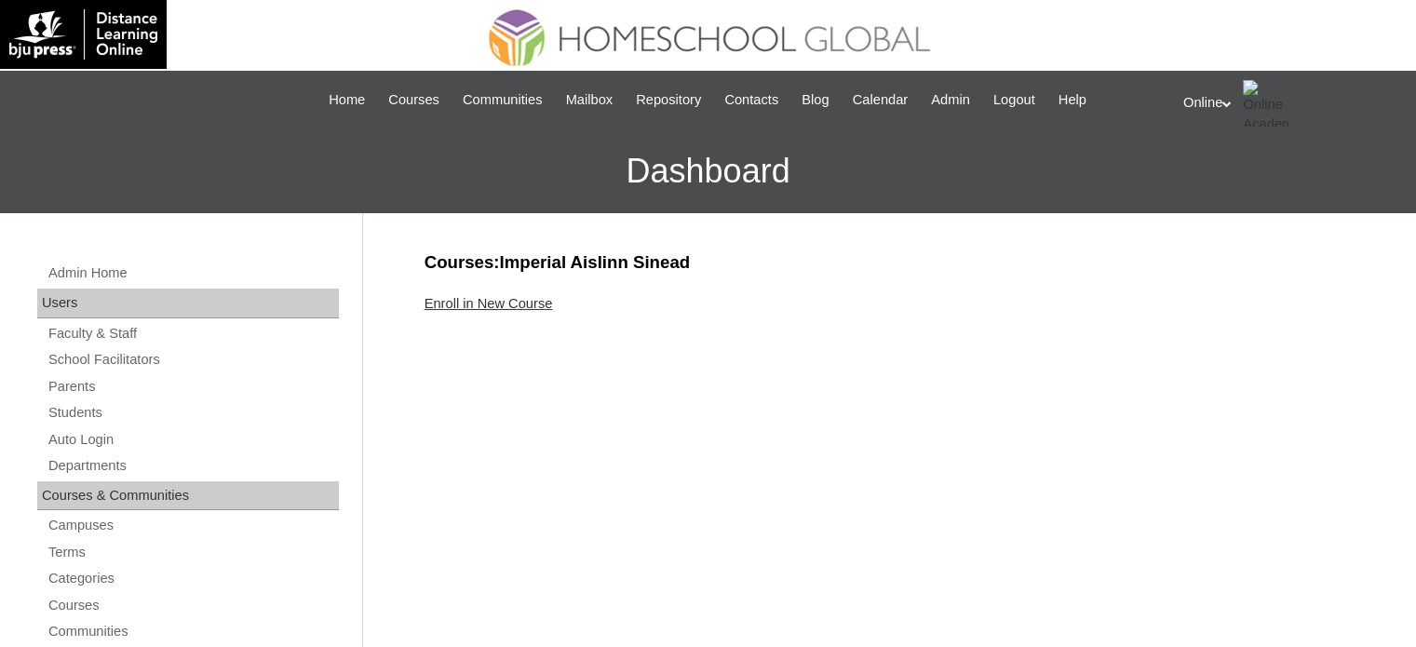
click at [462, 307] on link "Enroll in New Course" at bounding box center [488, 303] width 128 height 15
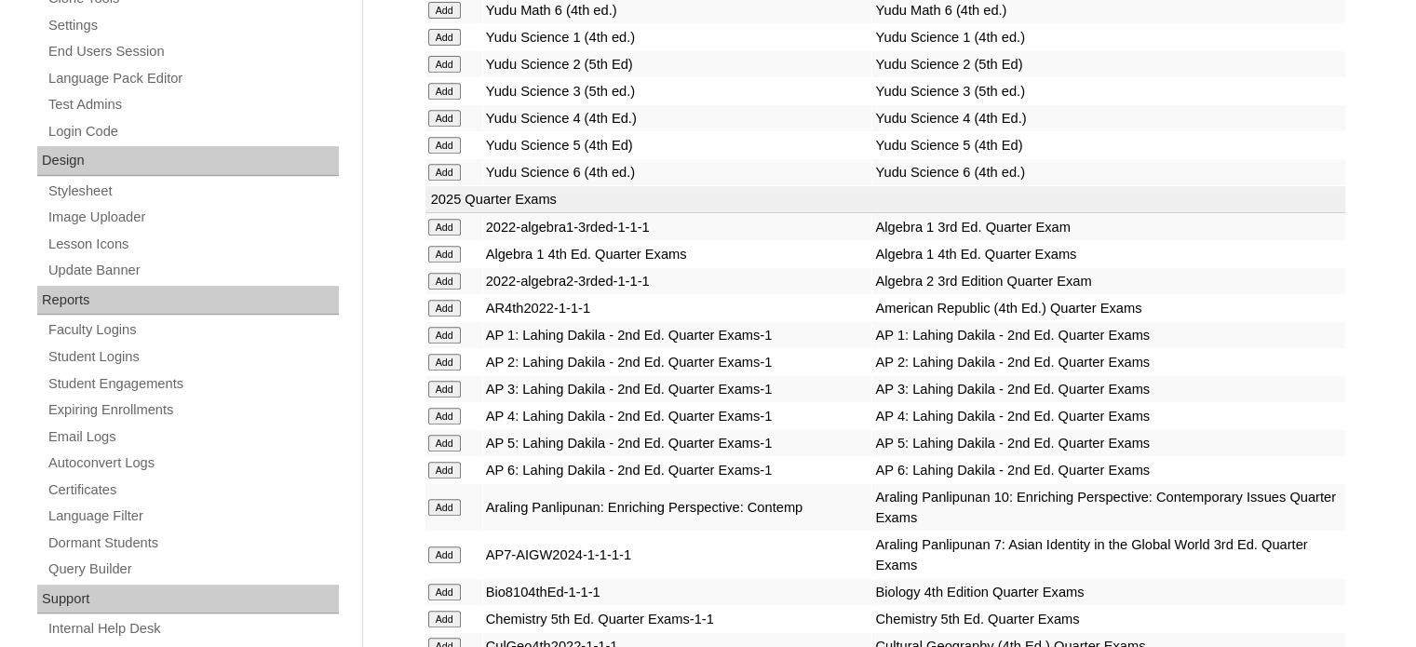
scroll to position [838, 0]
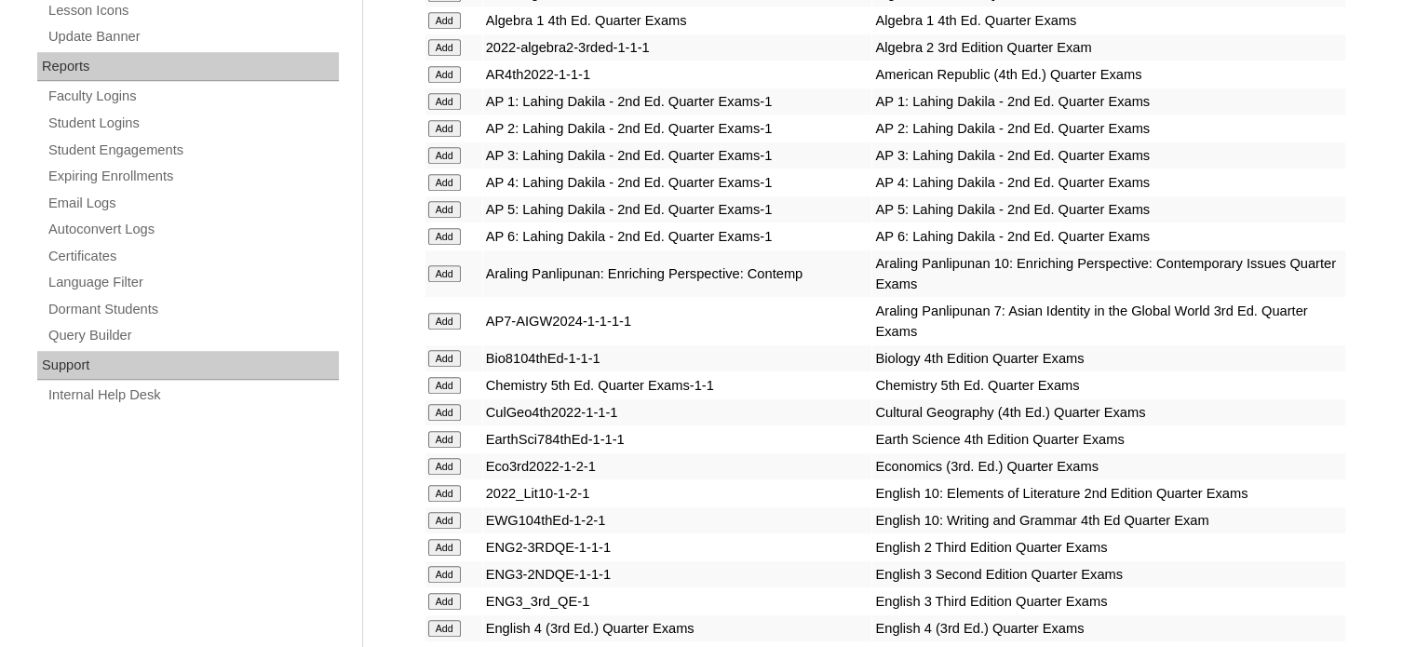
scroll to position [1117, 0]
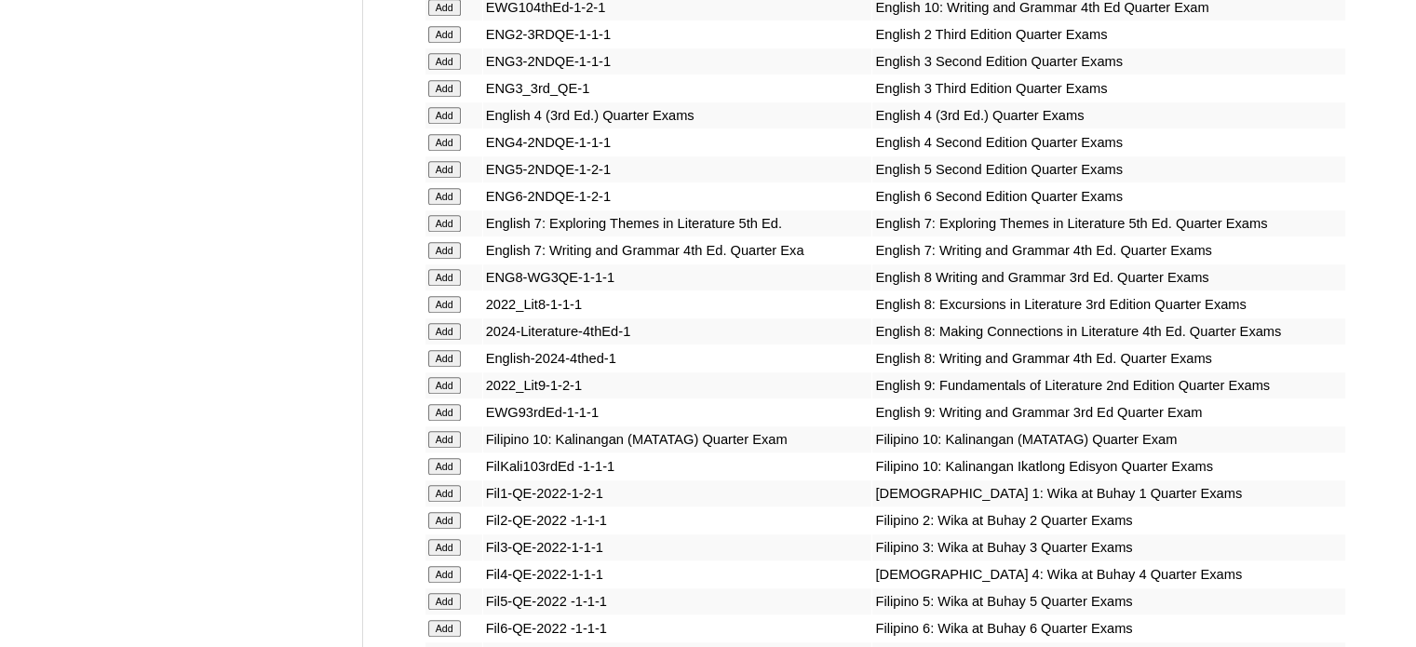
scroll to position [1582, 0]
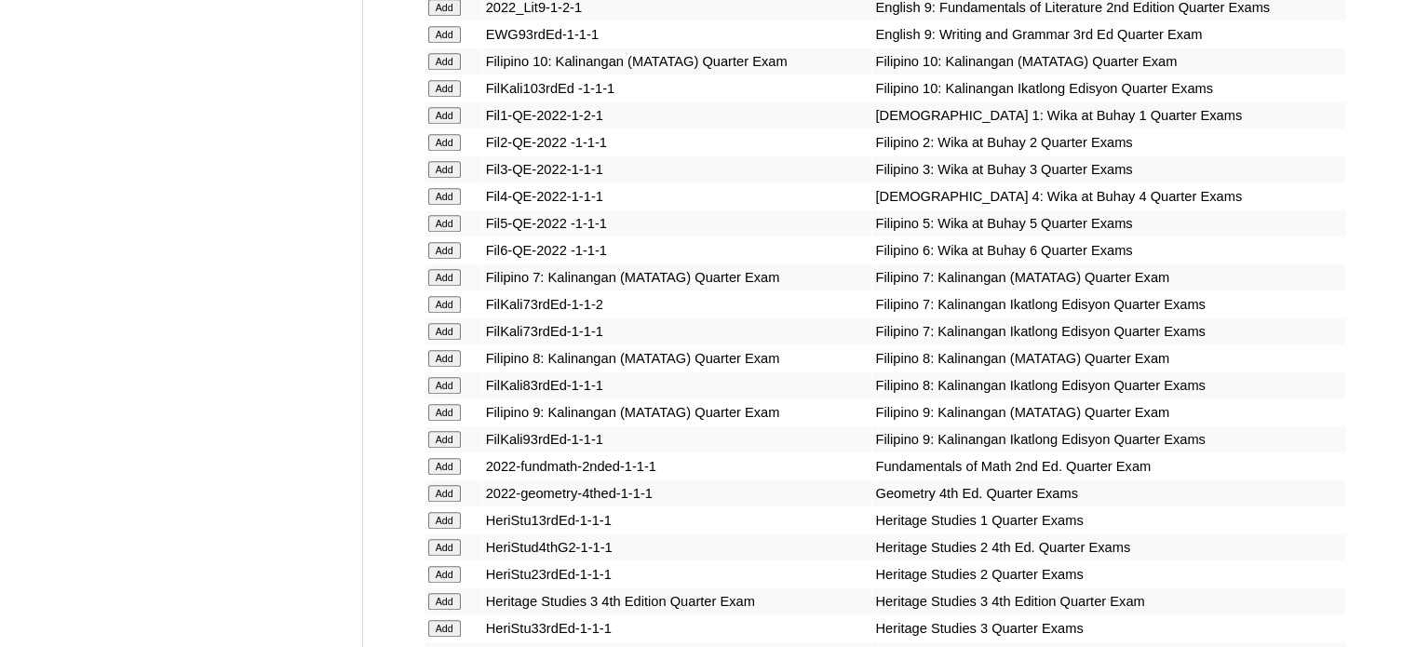
scroll to position [1955, 0]
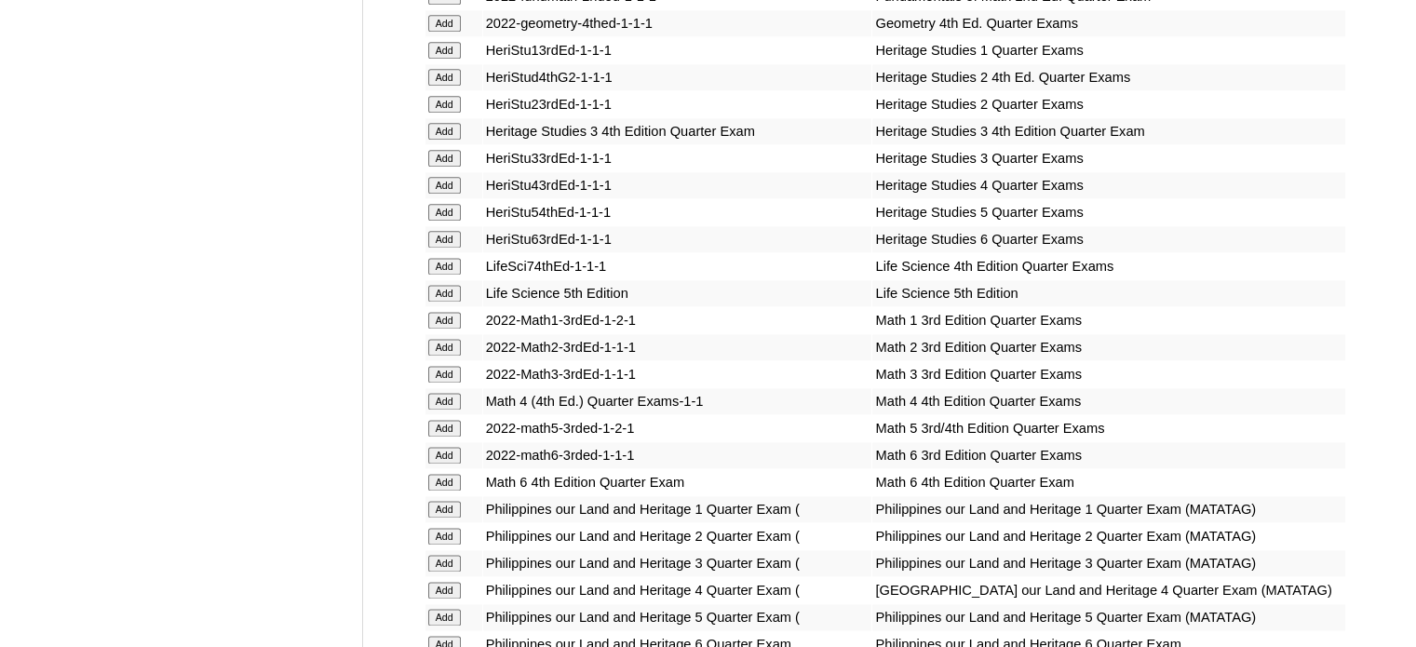
scroll to position [2460, 0]
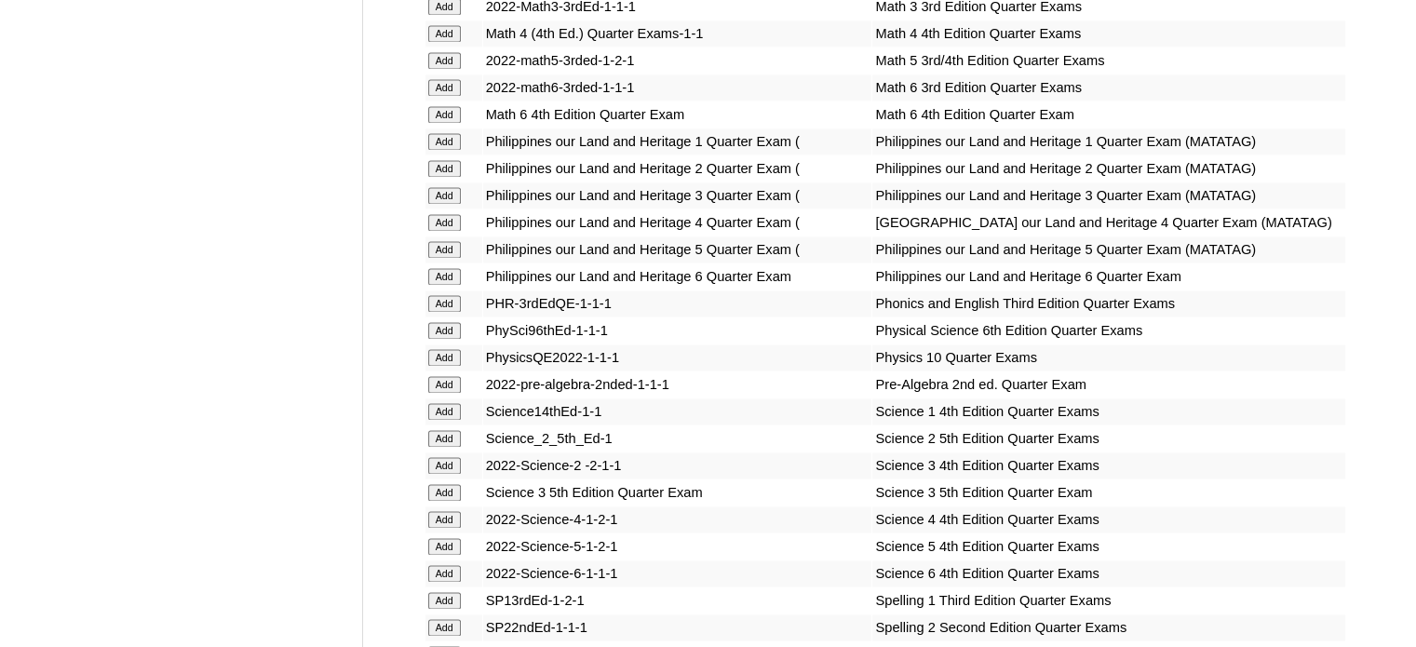
scroll to position [2792, 0]
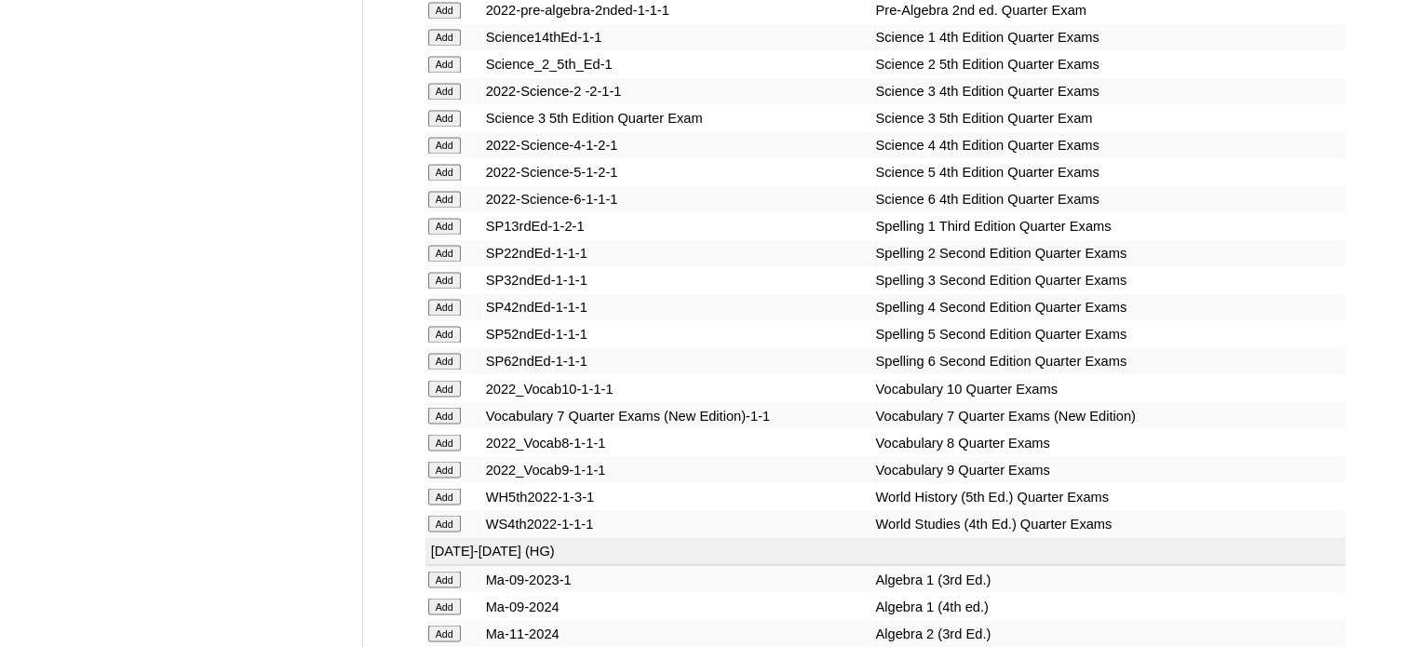
scroll to position [3165, 0]
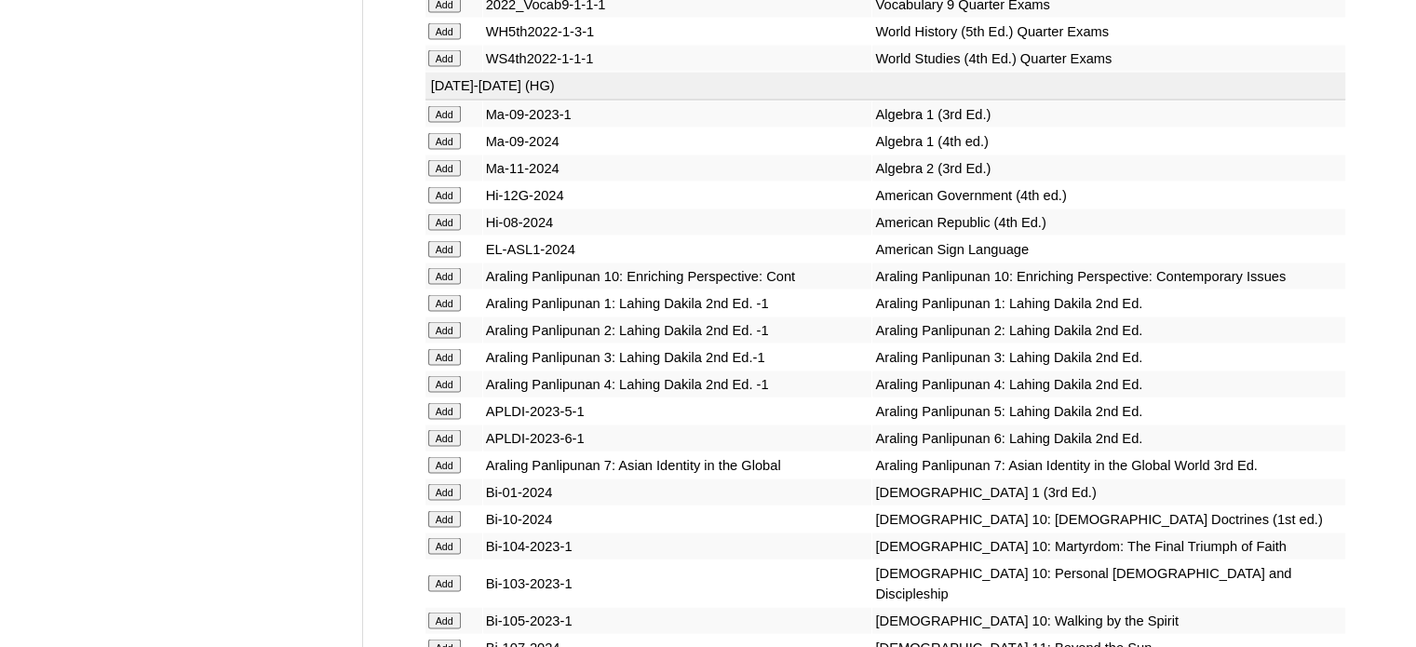
scroll to position [3630, 0]
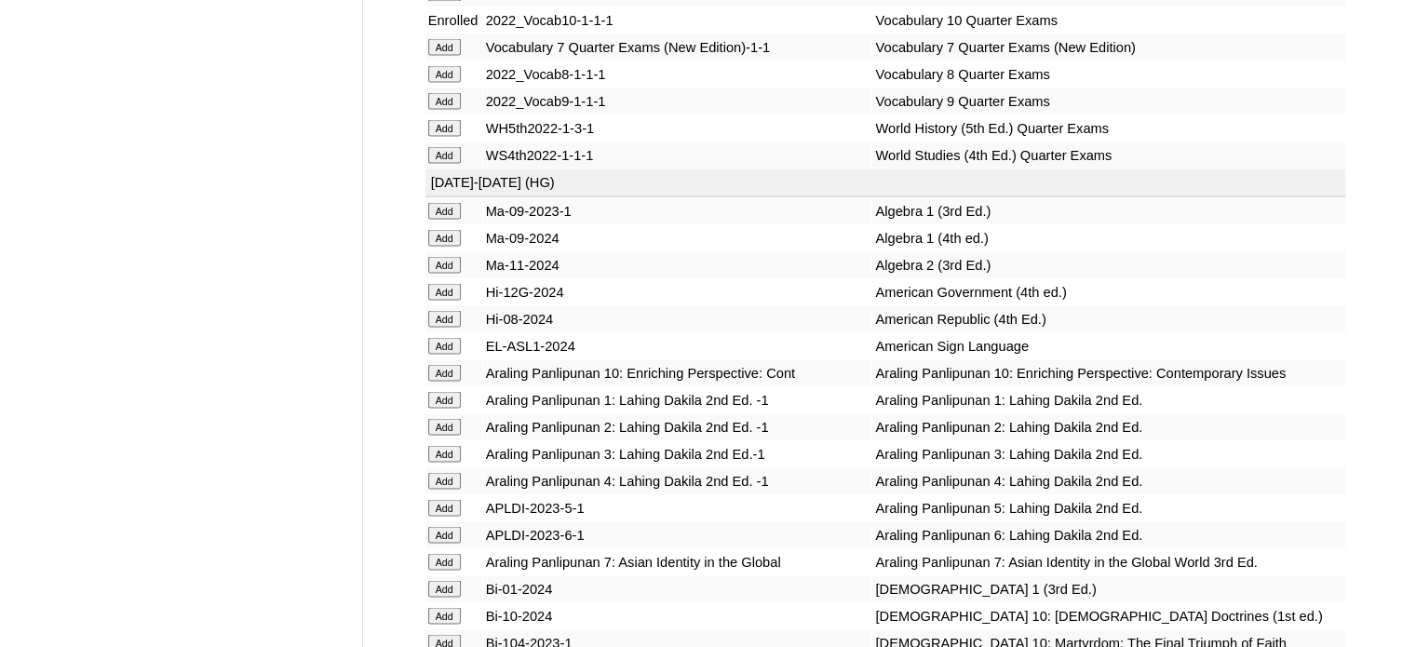
scroll to position [3537, 0]
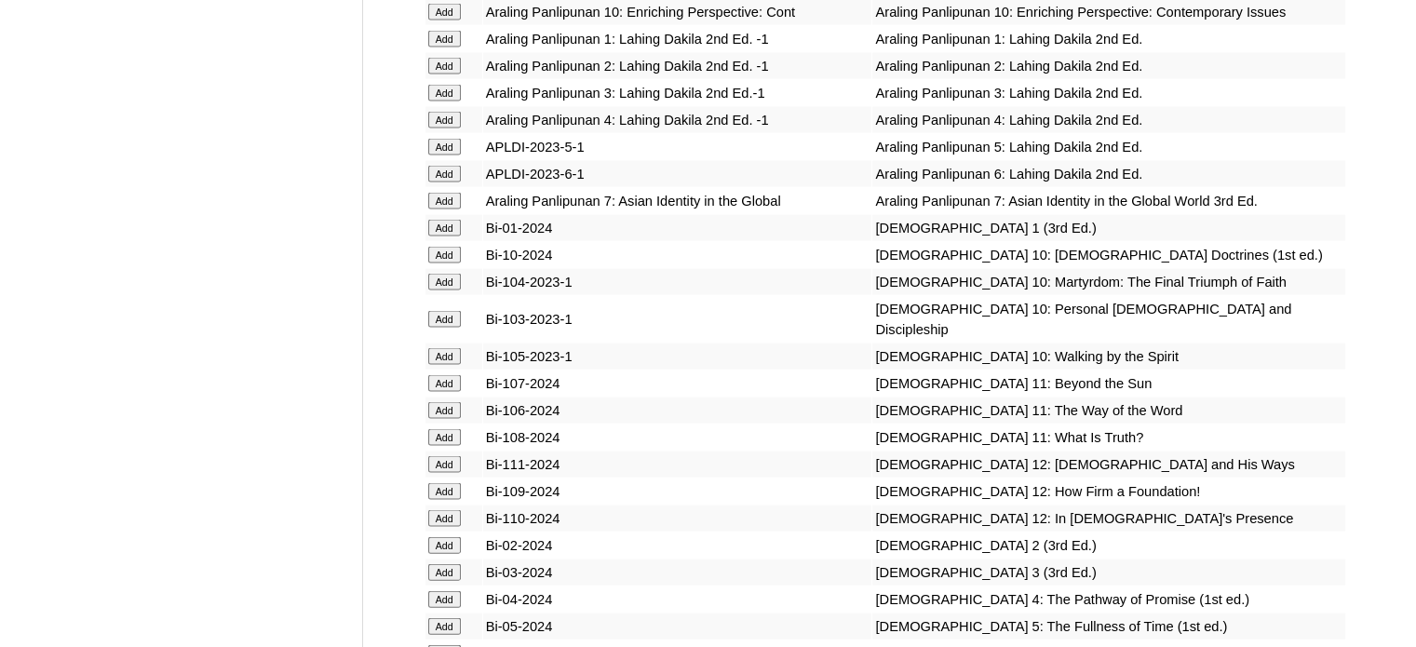
scroll to position [3909, 0]
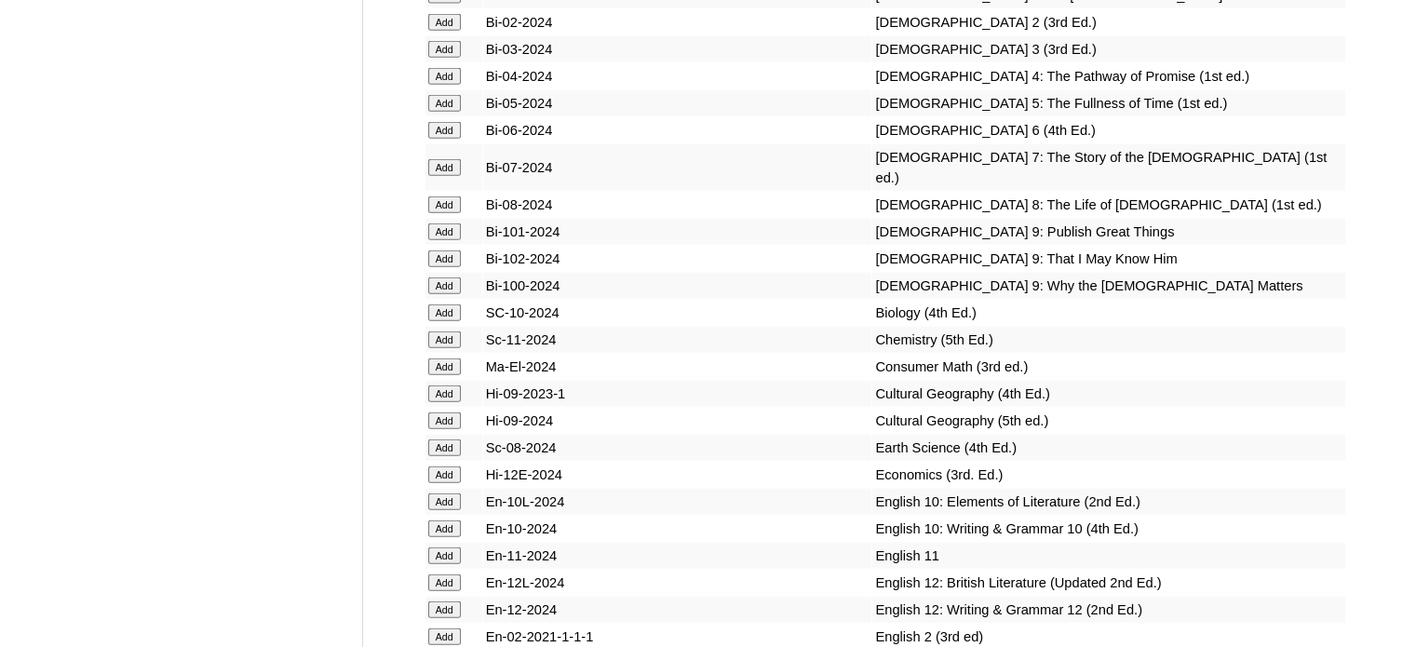
scroll to position [4468, 0]
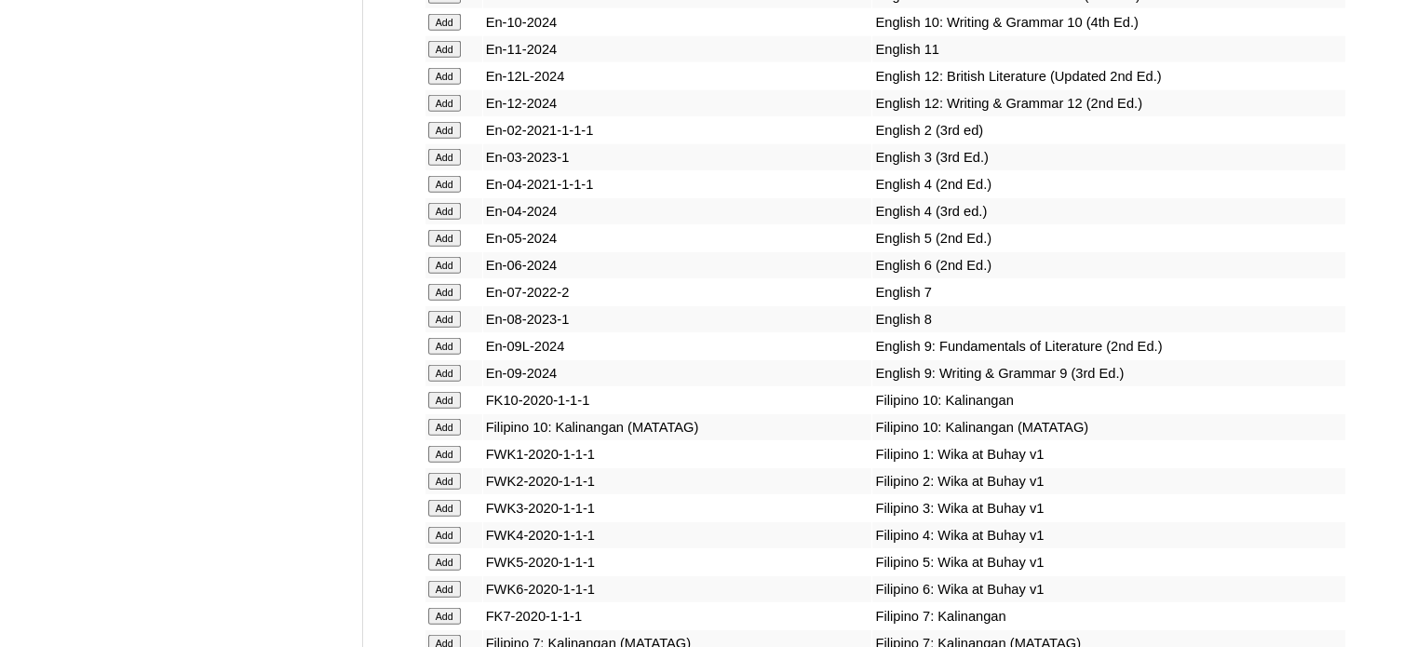
scroll to position [4933, 0]
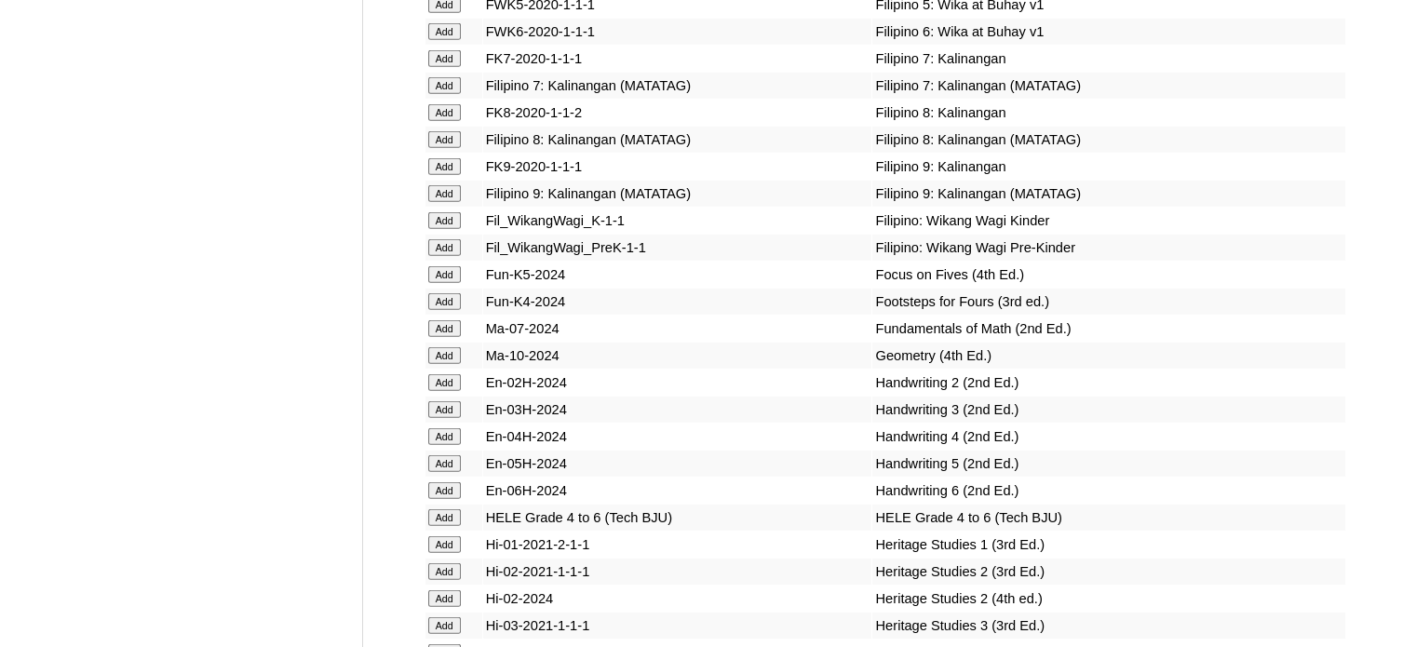
scroll to position [5492, 0]
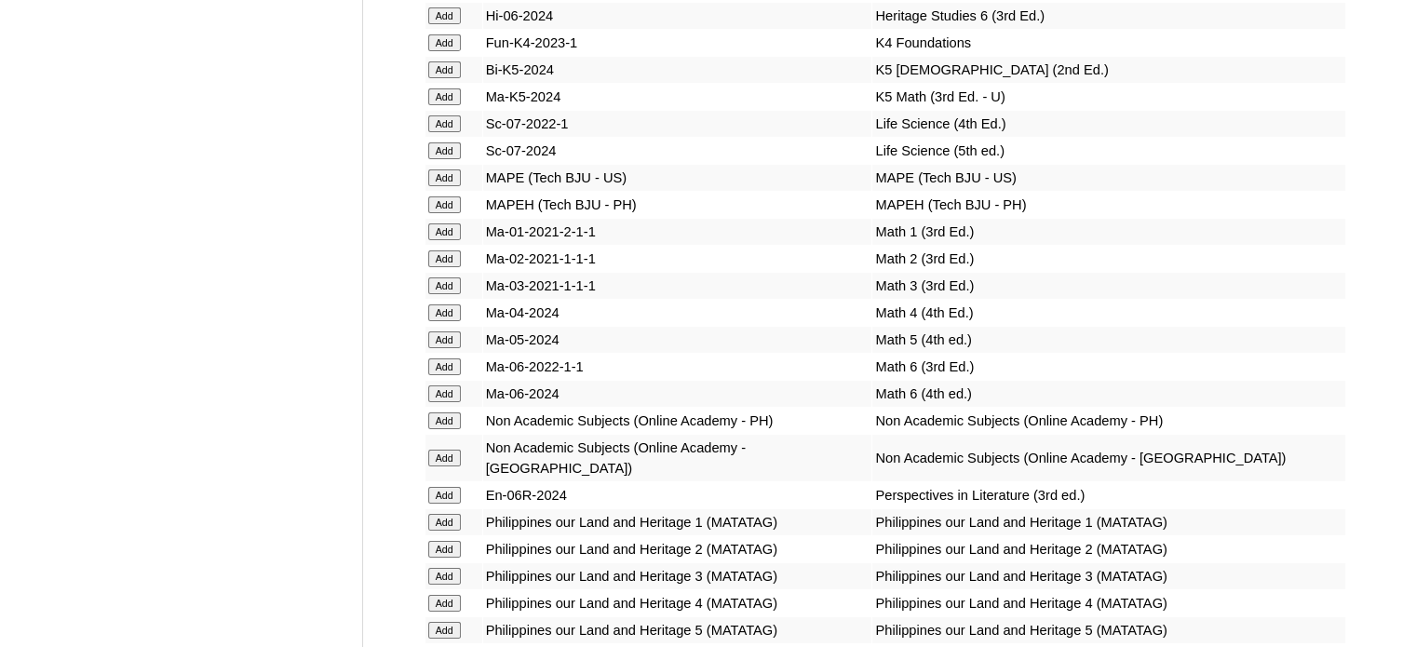
scroll to position [6237, 0]
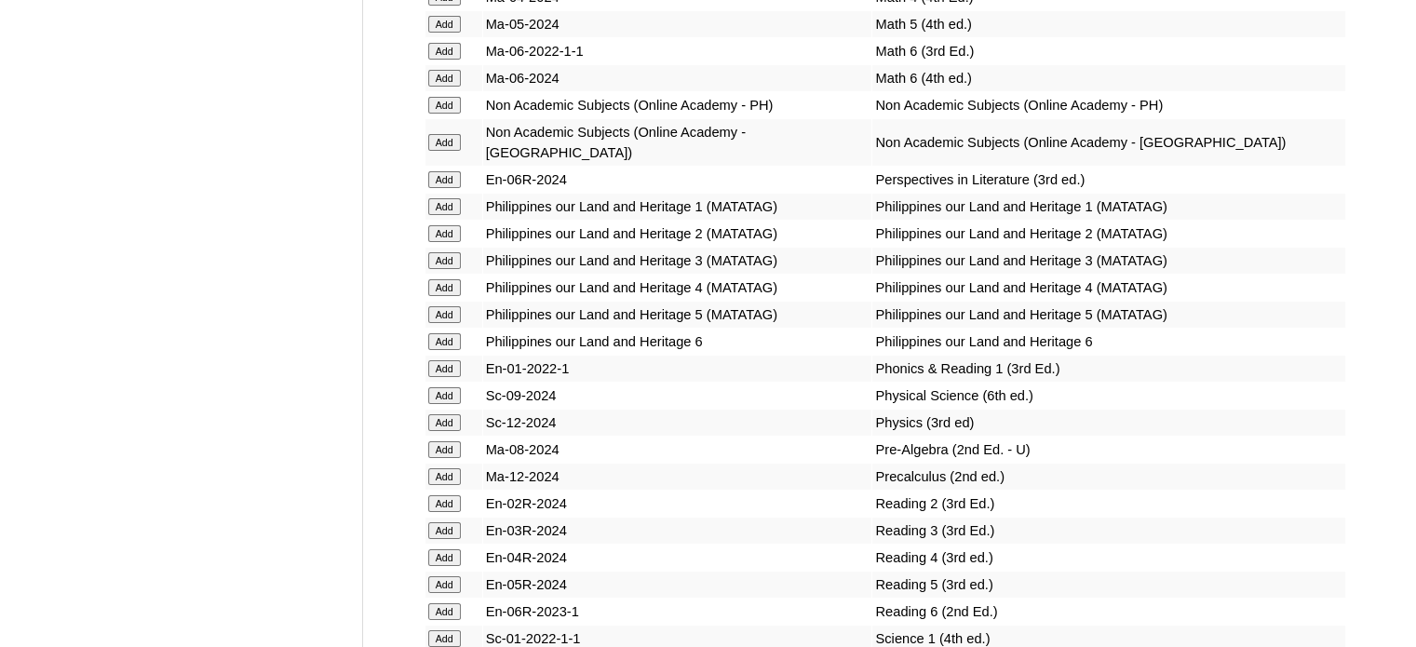
scroll to position [6516, 0]
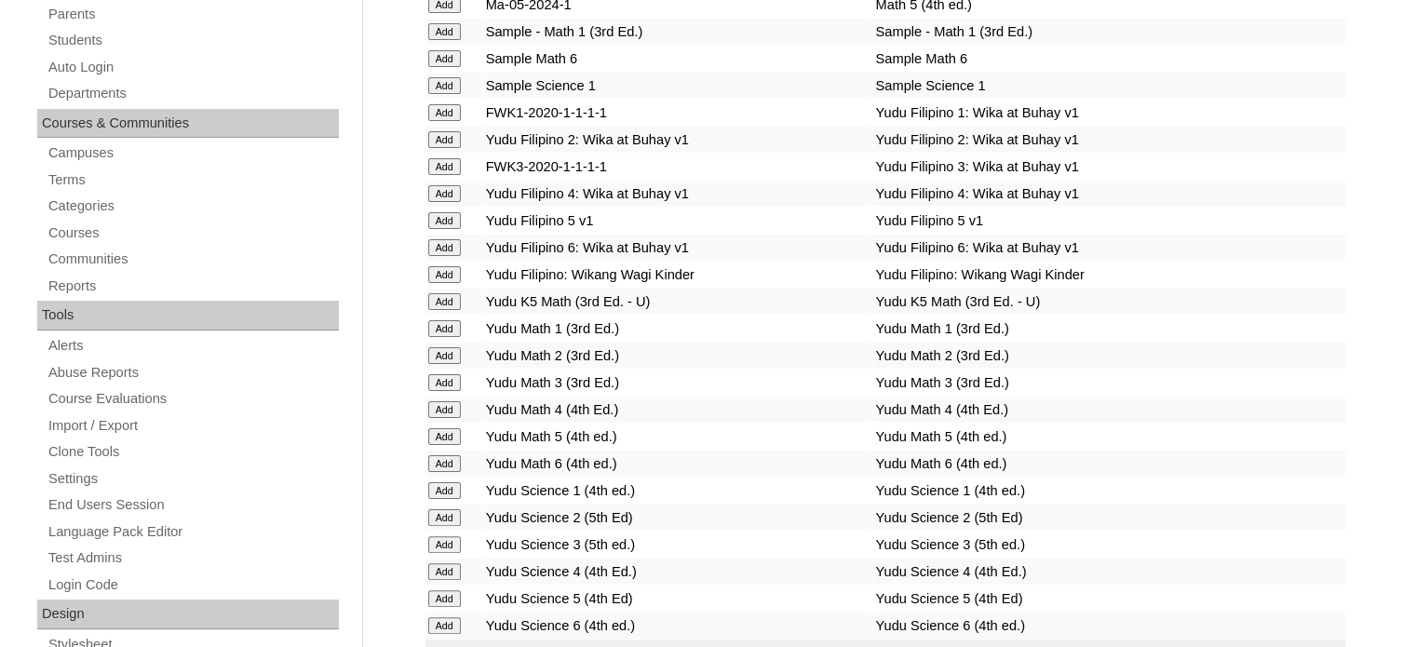
scroll to position [0, 0]
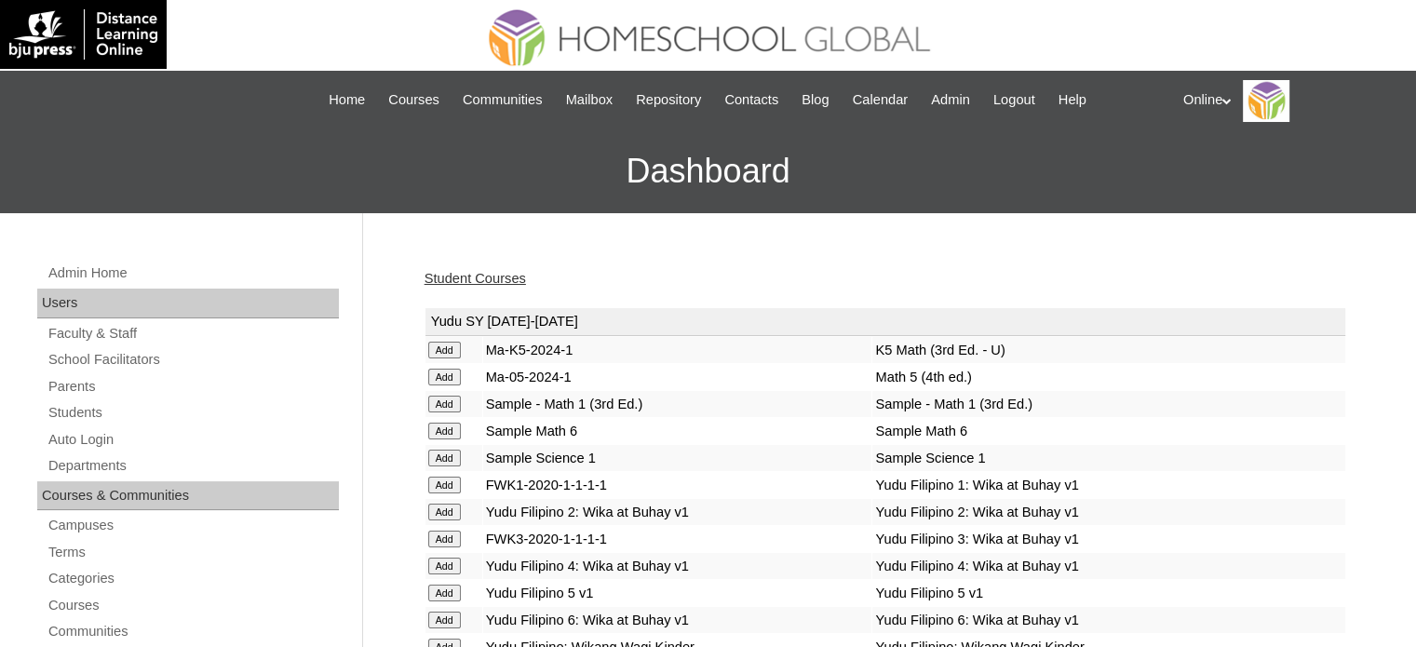
click at [523, 278] on link "Student Courses" at bounding box center [474, 278] width 101 height 15
